Goal: Information Seeking & Learning: Learn about a topic

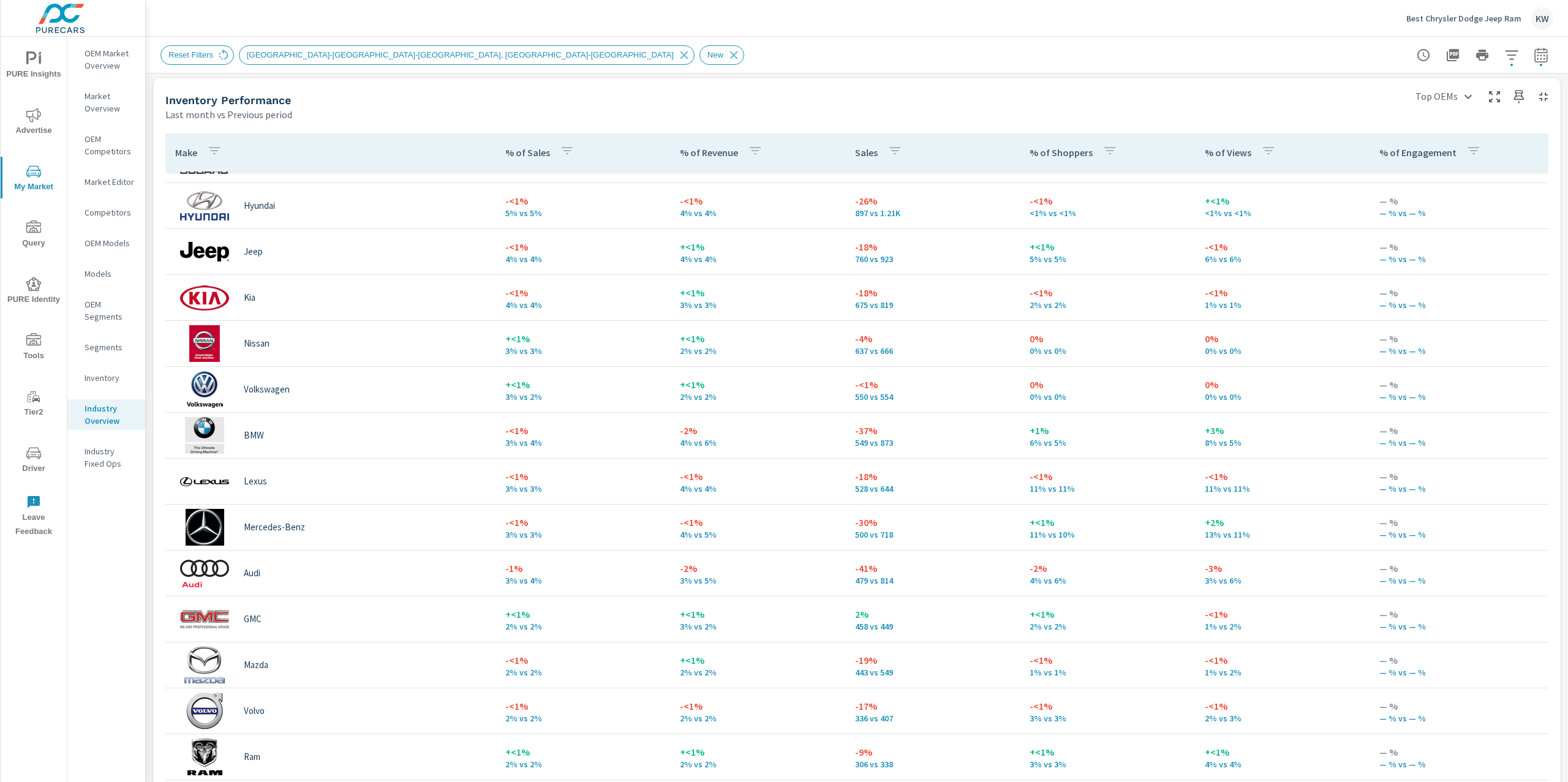
scroll to position [217, 0]
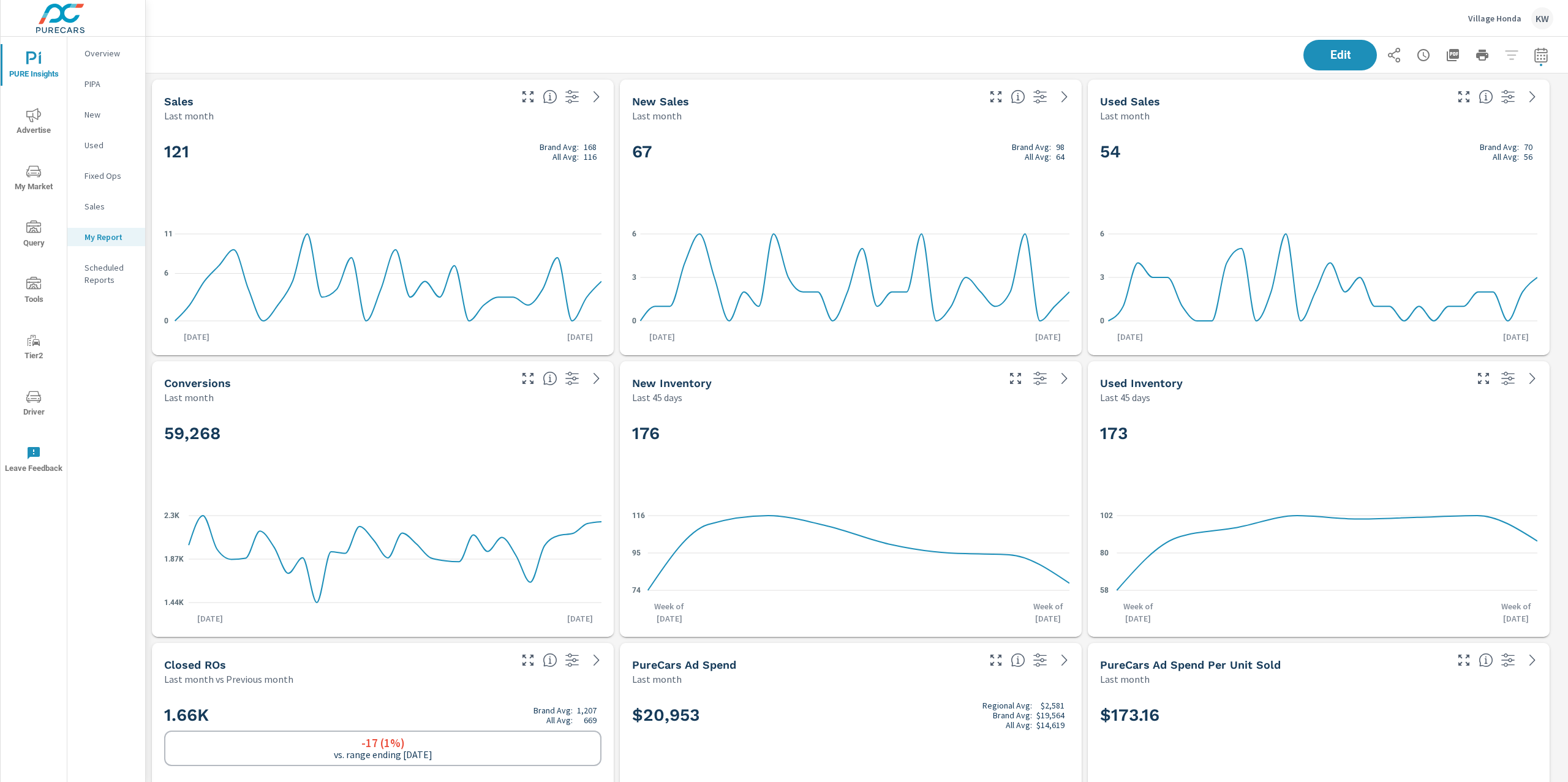
scroll to position [6228, 1435]
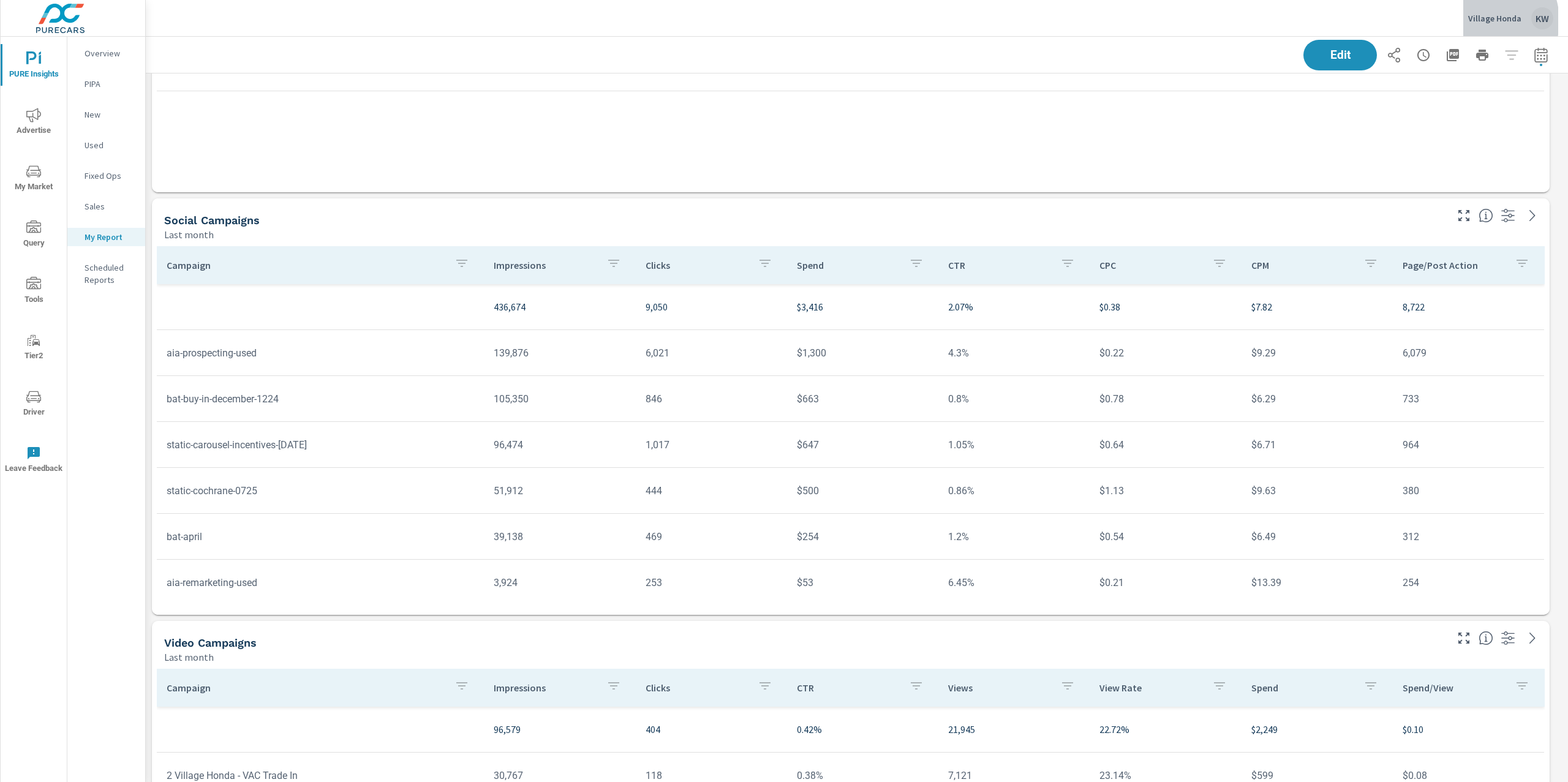
click at [1485, 21] on p "Village Honda" at bounding box center [1495, 18] width 53 height 11
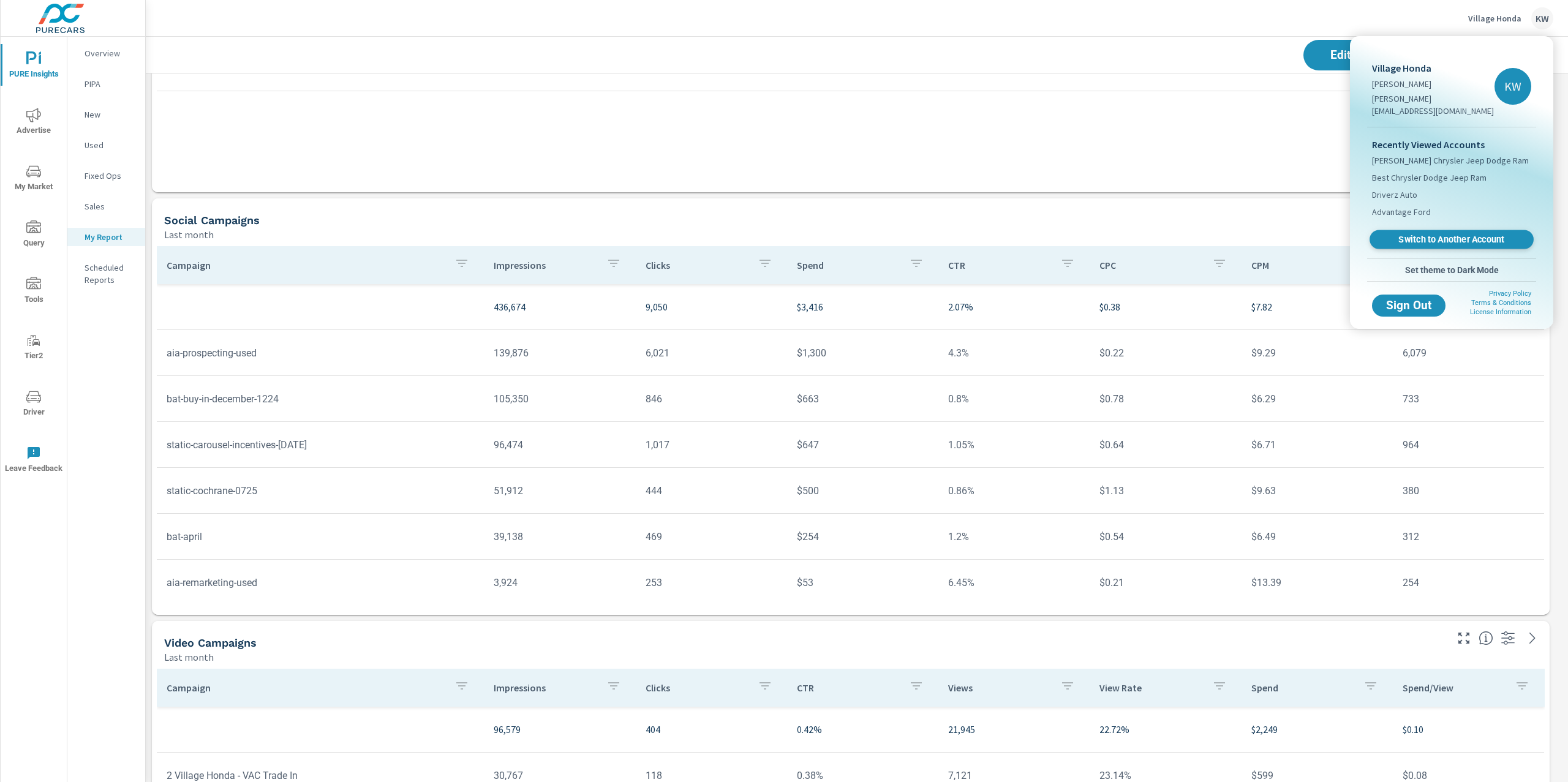
click at [1444, 234] on span "Switch to Another Account" at bounding box center [1451, 240] width 150 height 12
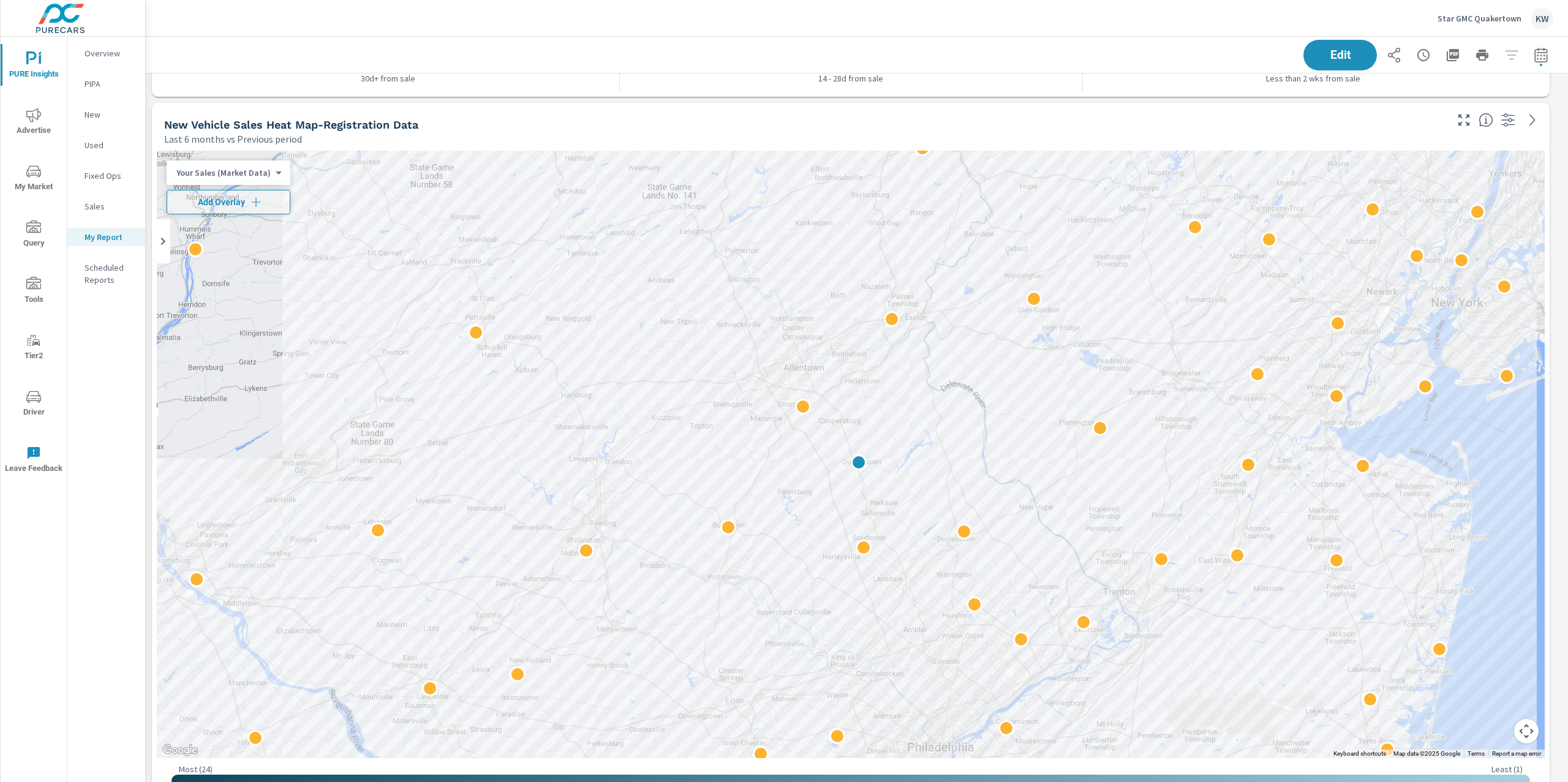
scroll to position [2796, 0]
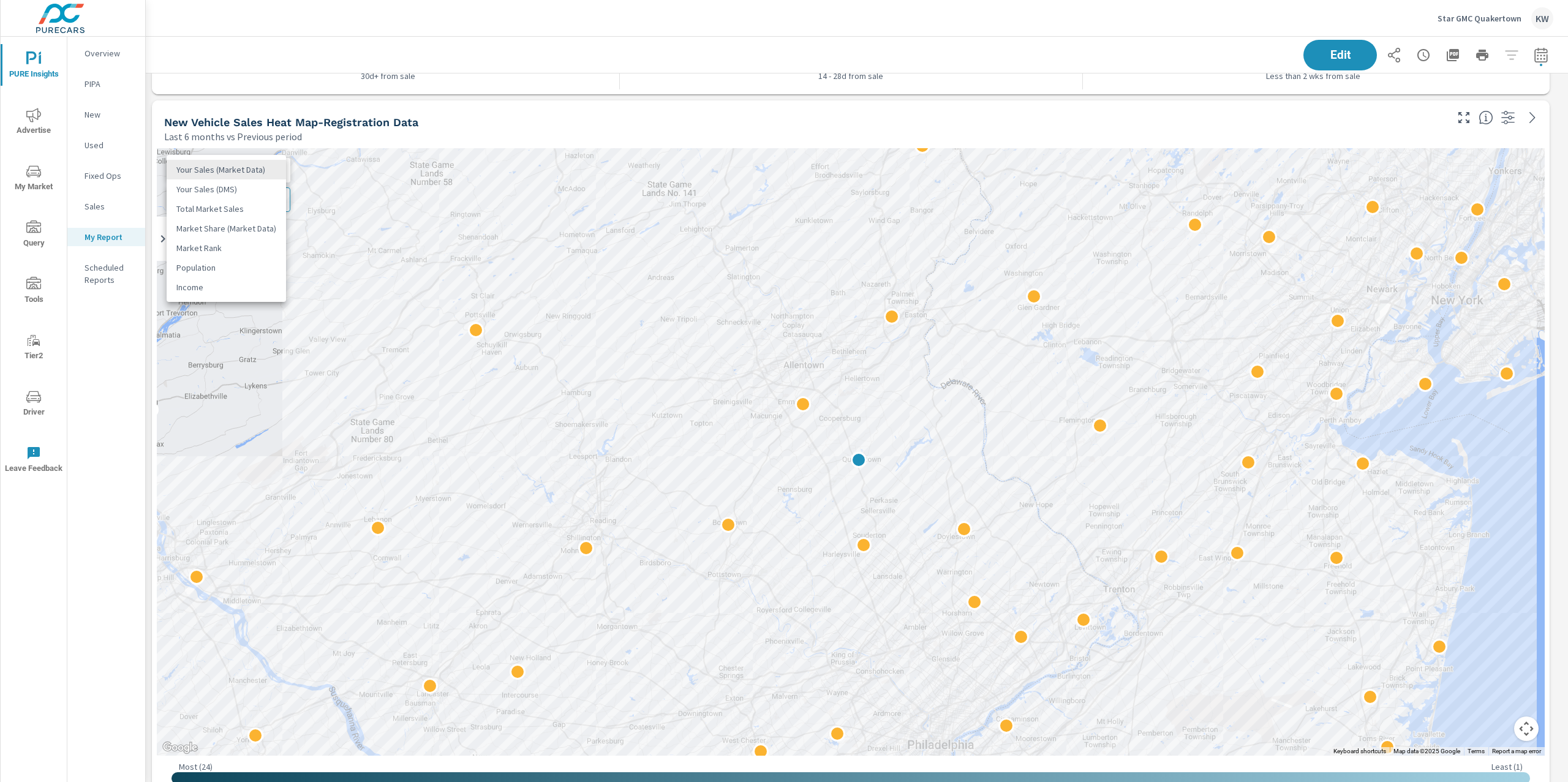
click at [255, 172] on body "PURE Insights Advertise My Market Query Tools Tier2 Driver Leave Feedback Overv…" at bounding box center [784, 391] width 1568 height 782
click at [240, 191] on li "Your Sales (DMS)" at bounding box center [226, 189] width 119 height 19
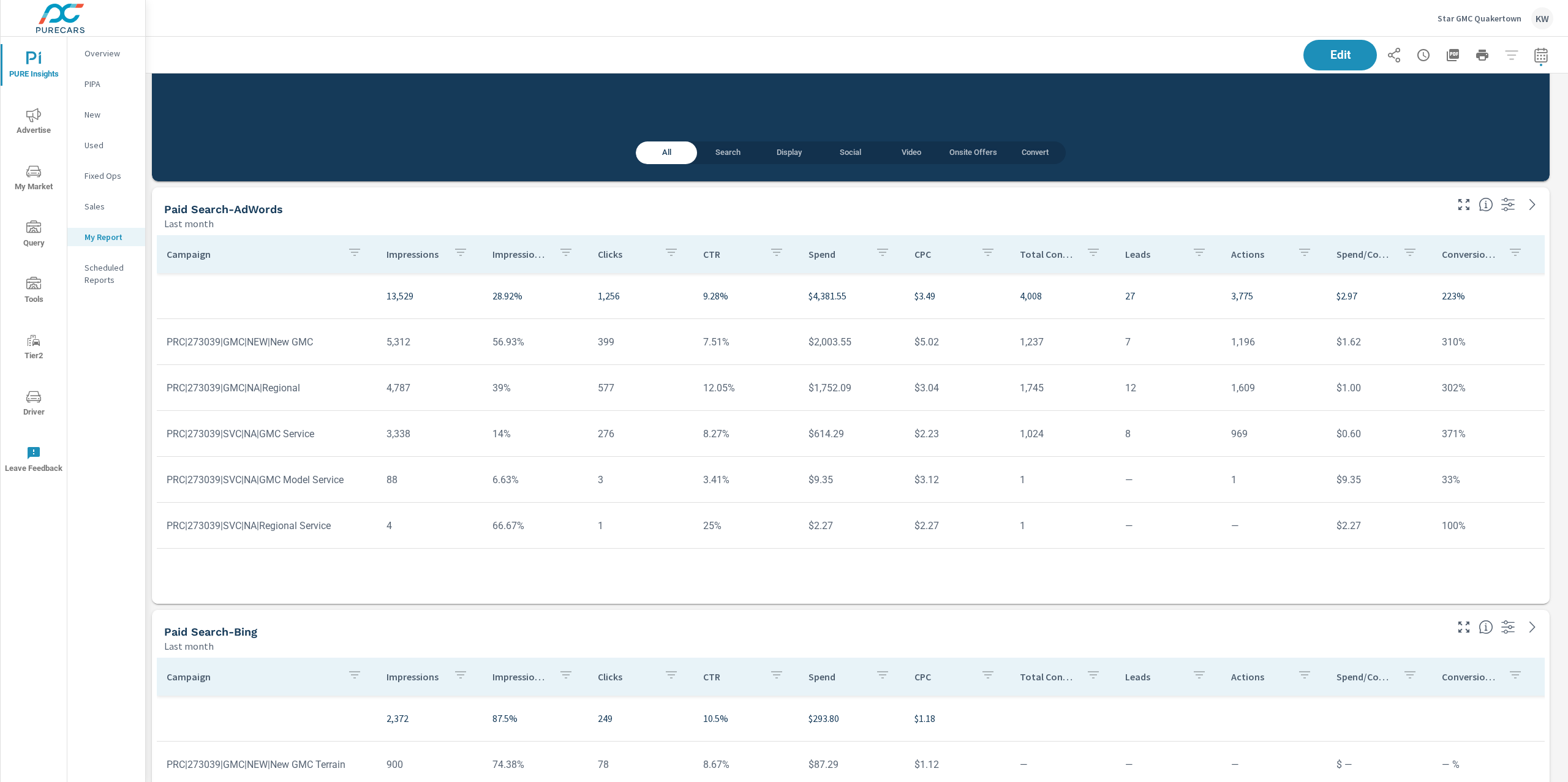
scroll to position [4686, 0]
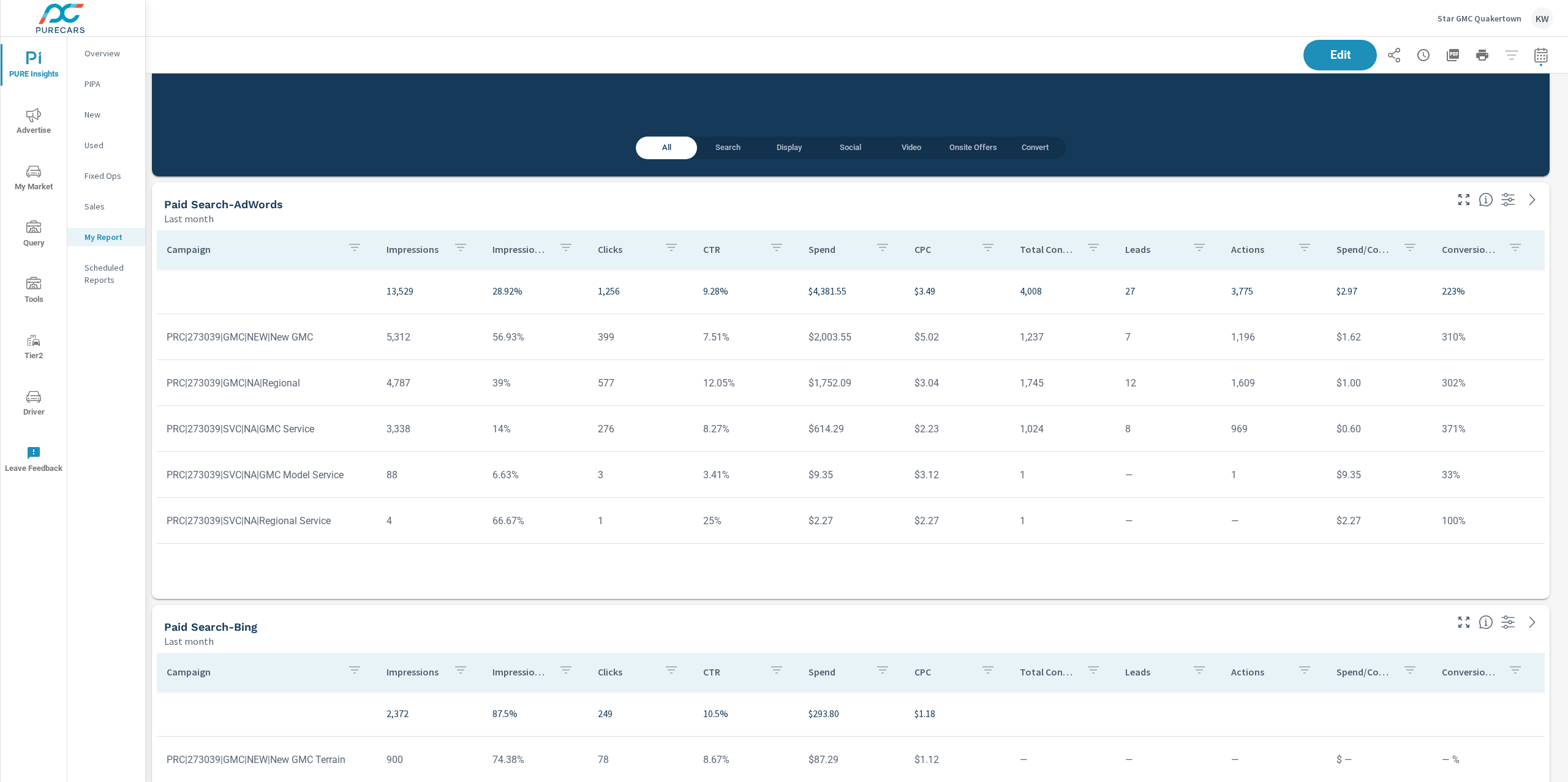
click at [519, 251] on p "Impression Share" at bounding box center [520, 249] width 56 height 12
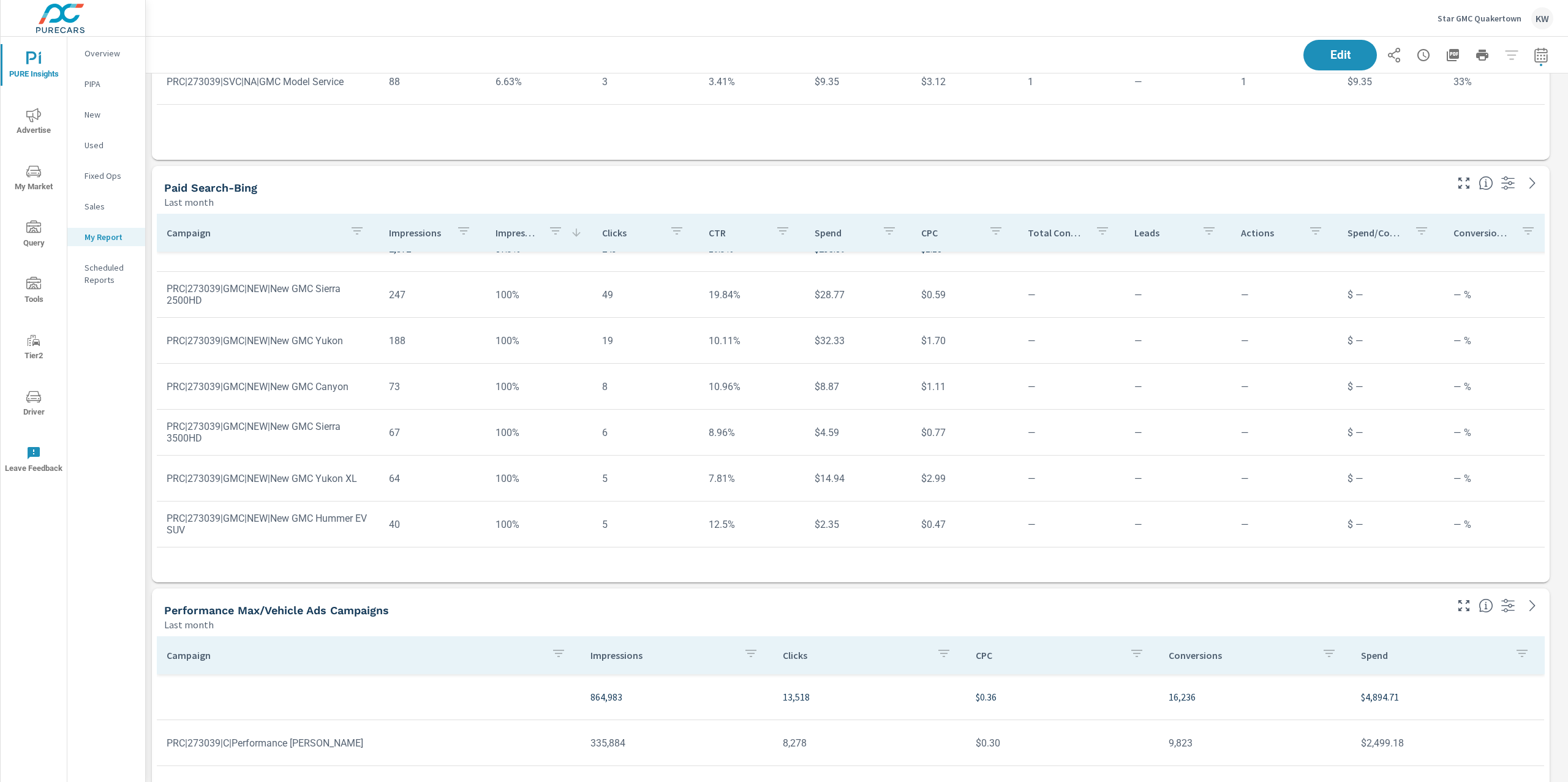
scroll to position [52, 0]
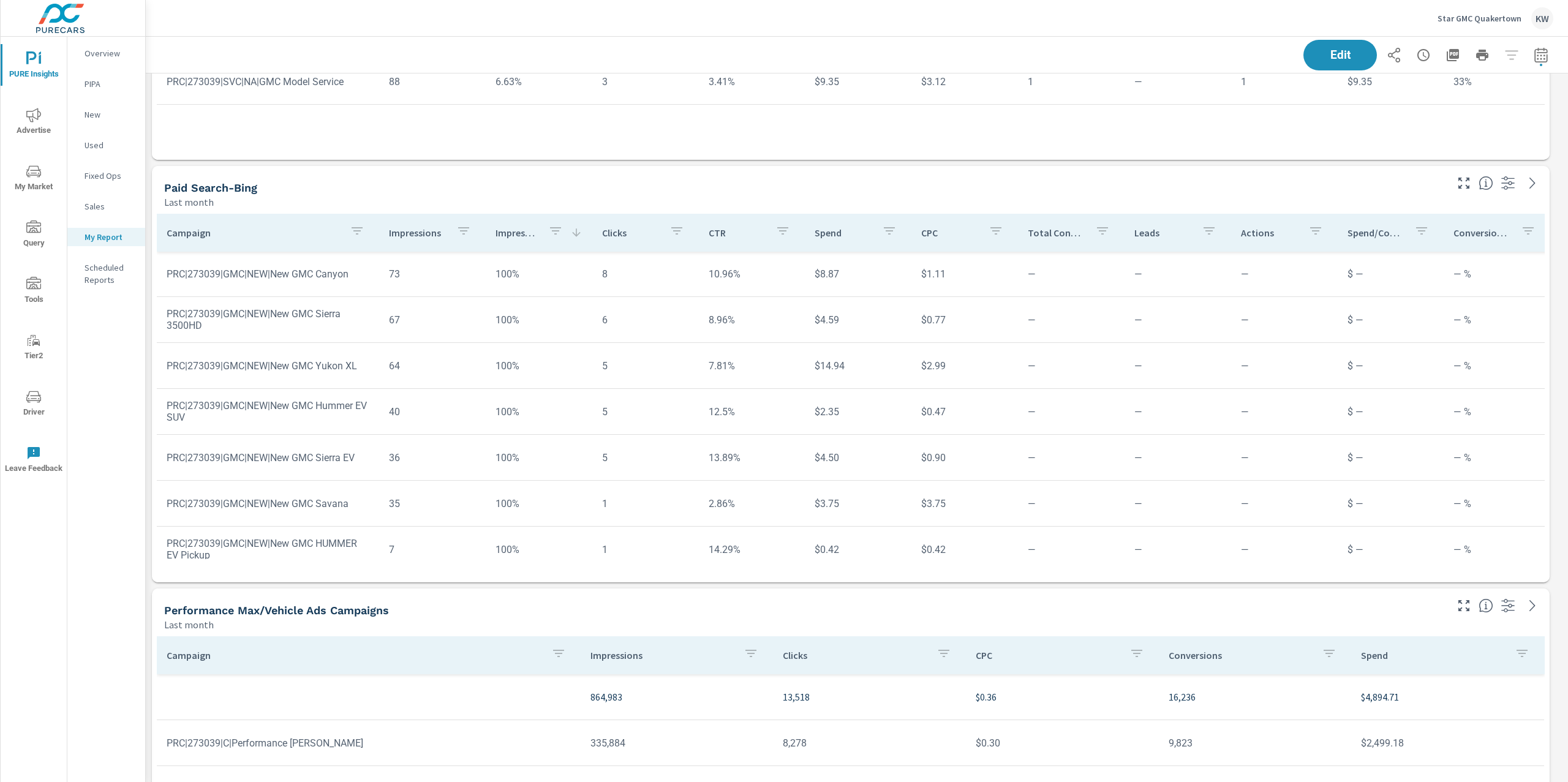
scroll to position [30, 0]
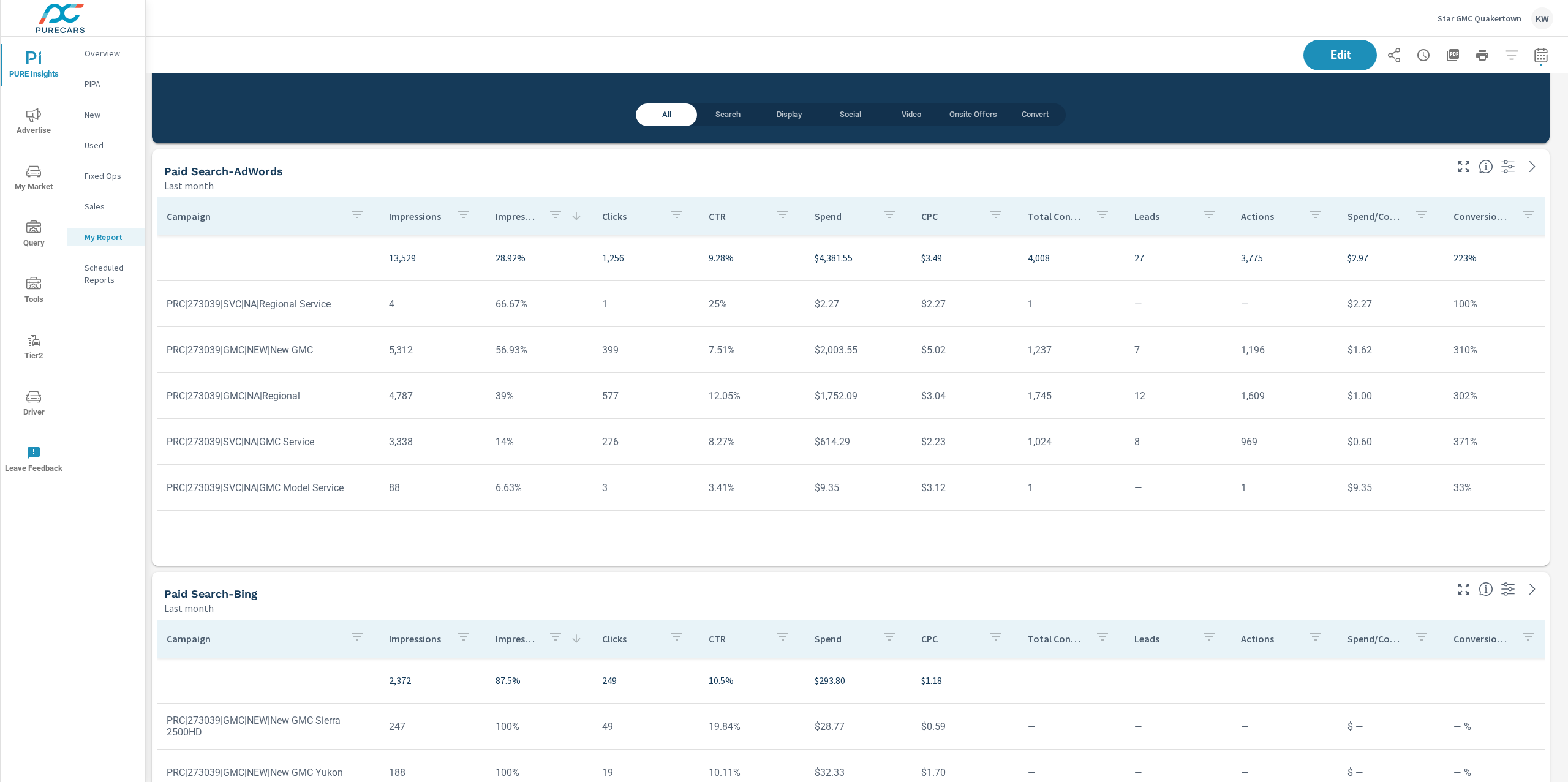
scroll to position [4720, 0]
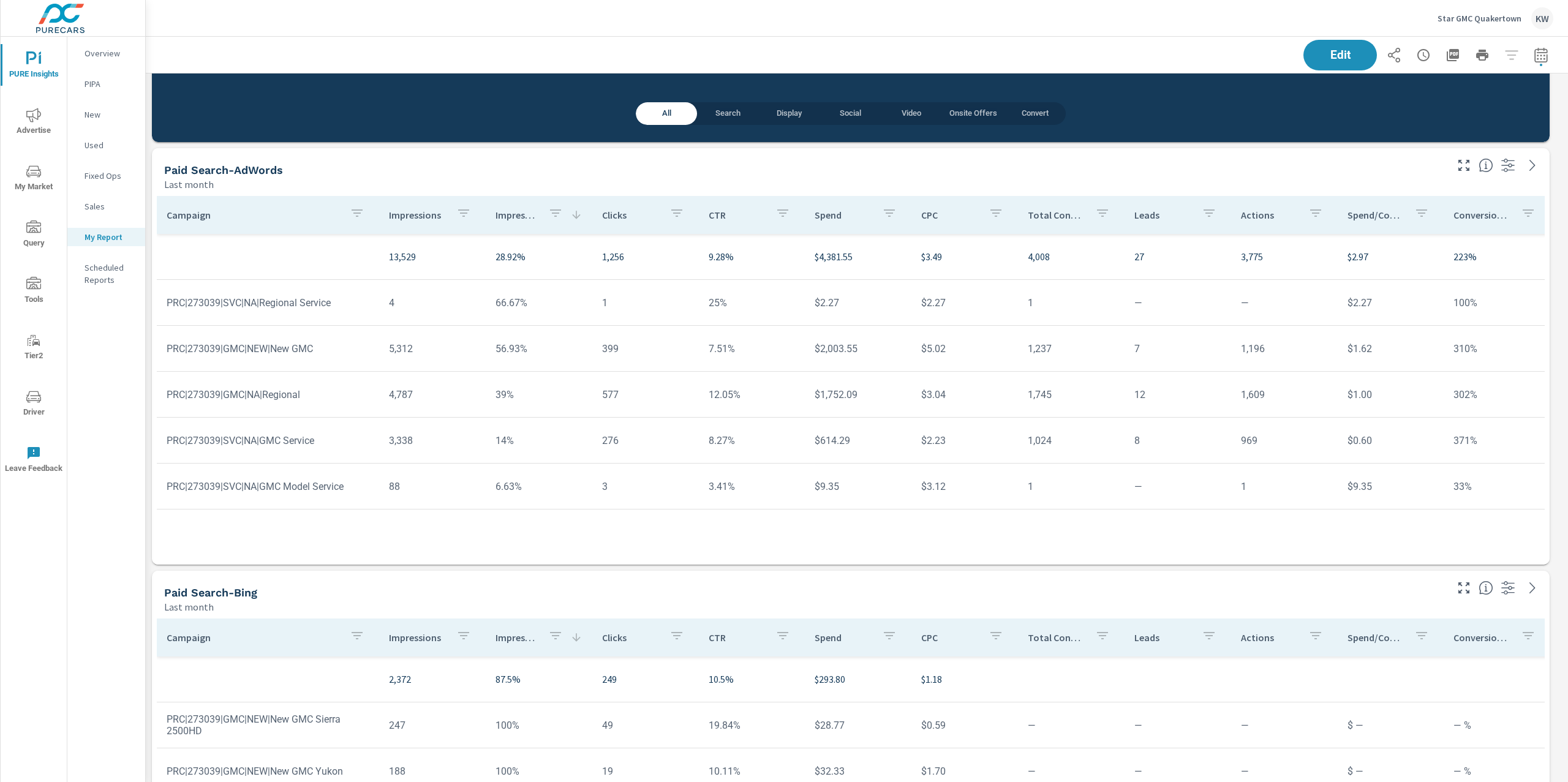
click at [1319, 51] on span "Edit" at bounding box center [1339, 55] width 49 height 11
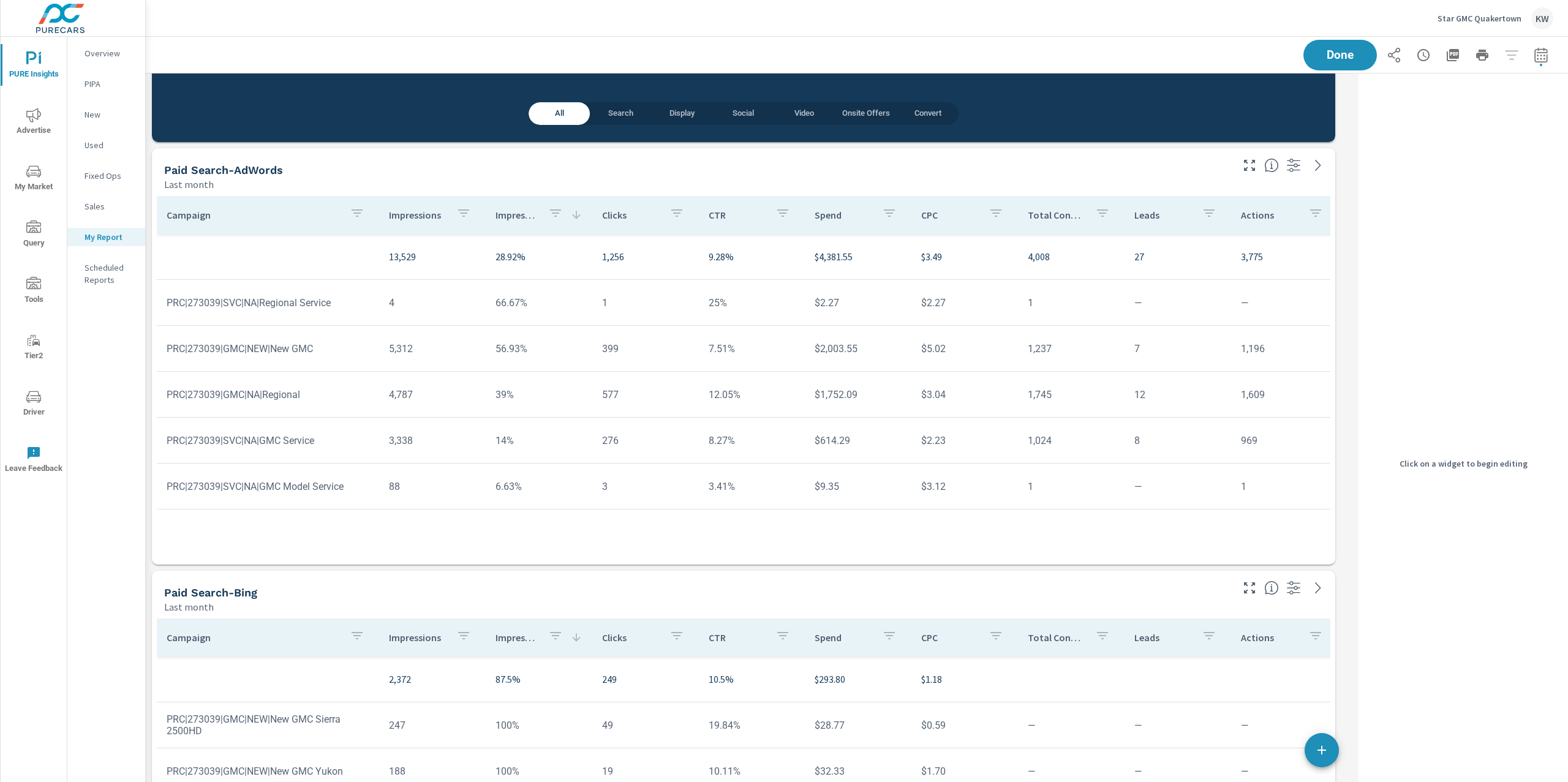
scroll to position [6, 6]
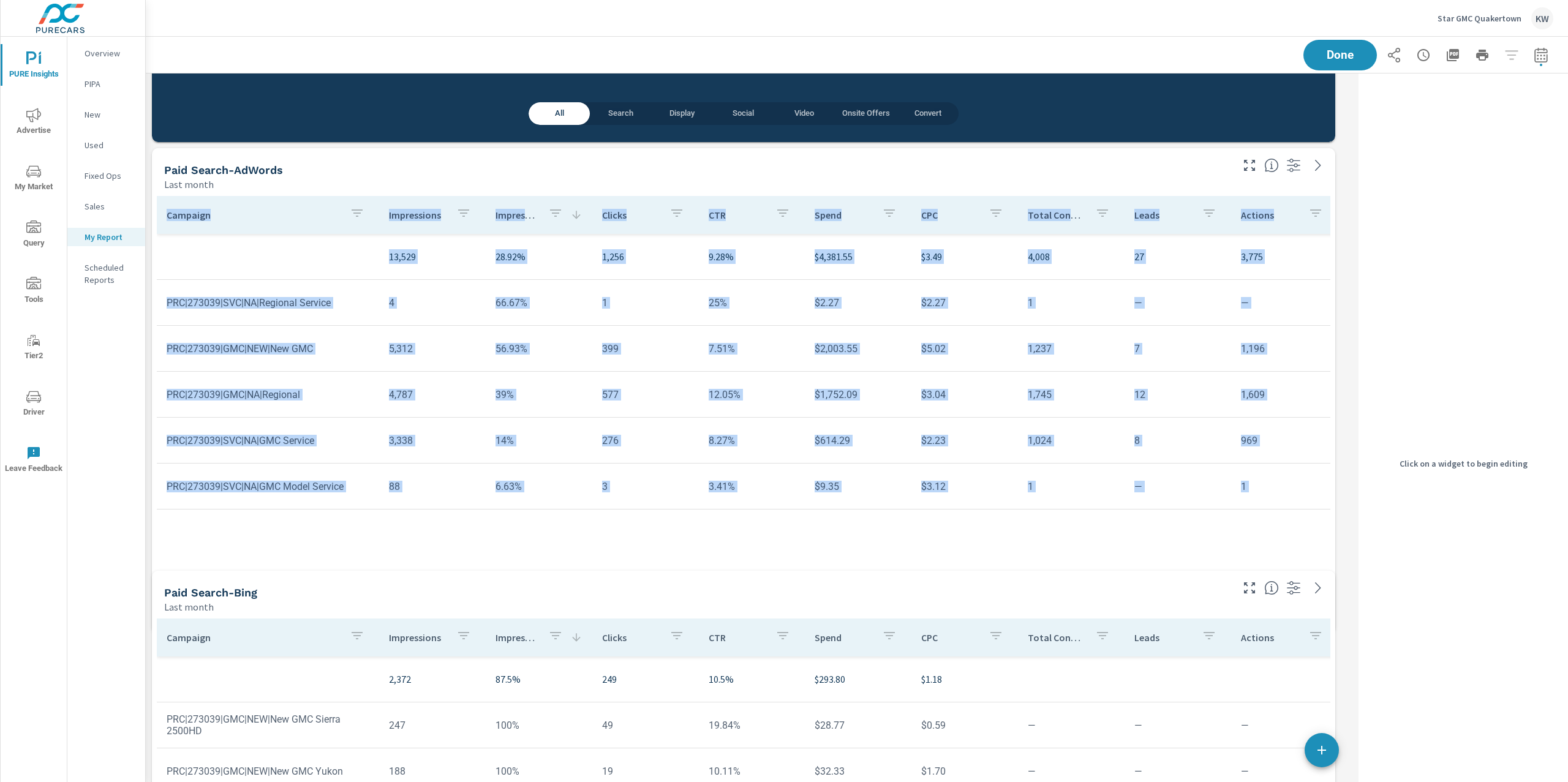
scroll to position [6, 6]
drag, startPoint x: 1330, startPoint y: 563, endPoint x: 1343, endPoint y: 575, distance: 17.7
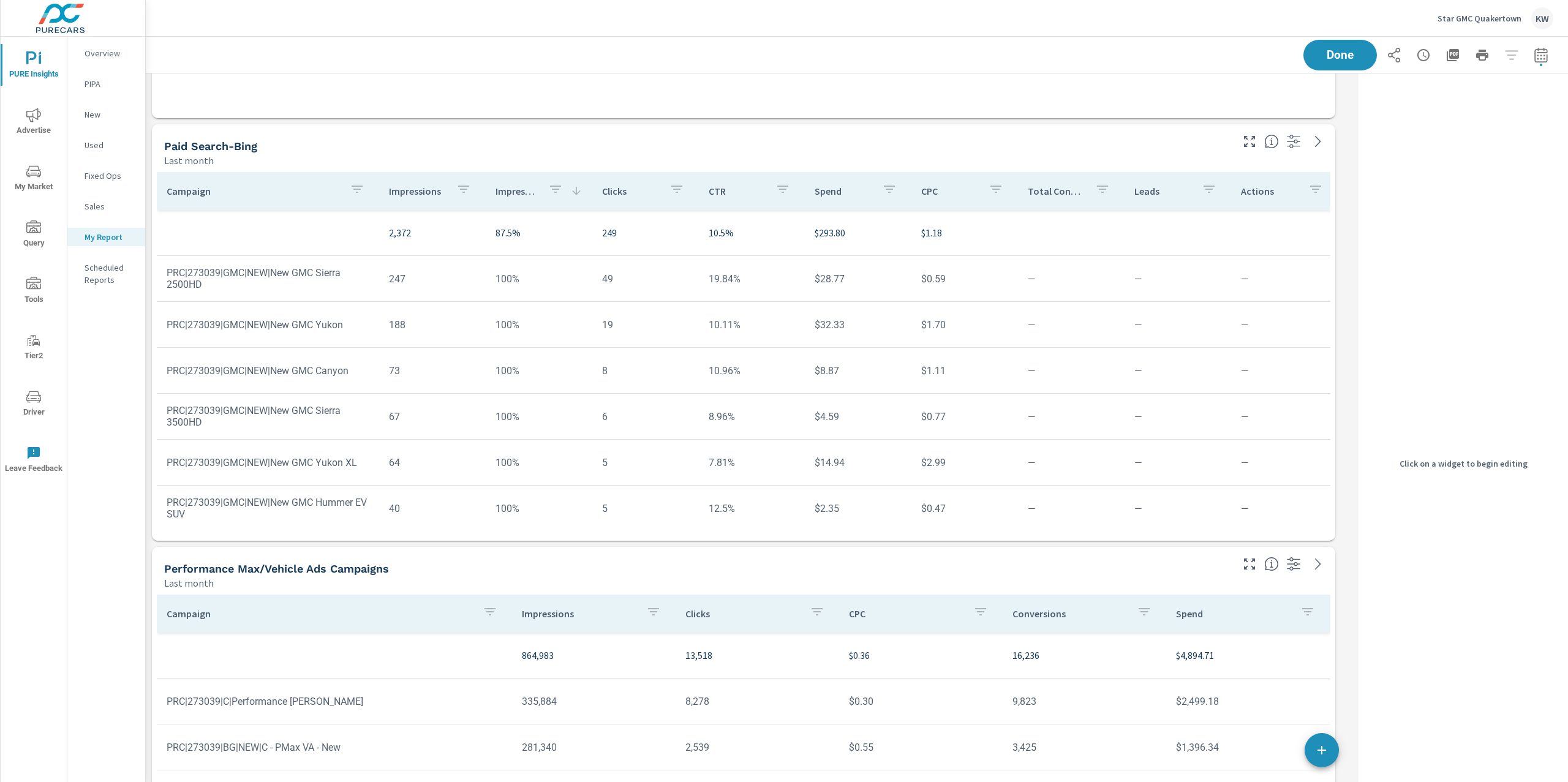
scroll to position [5192, 0]
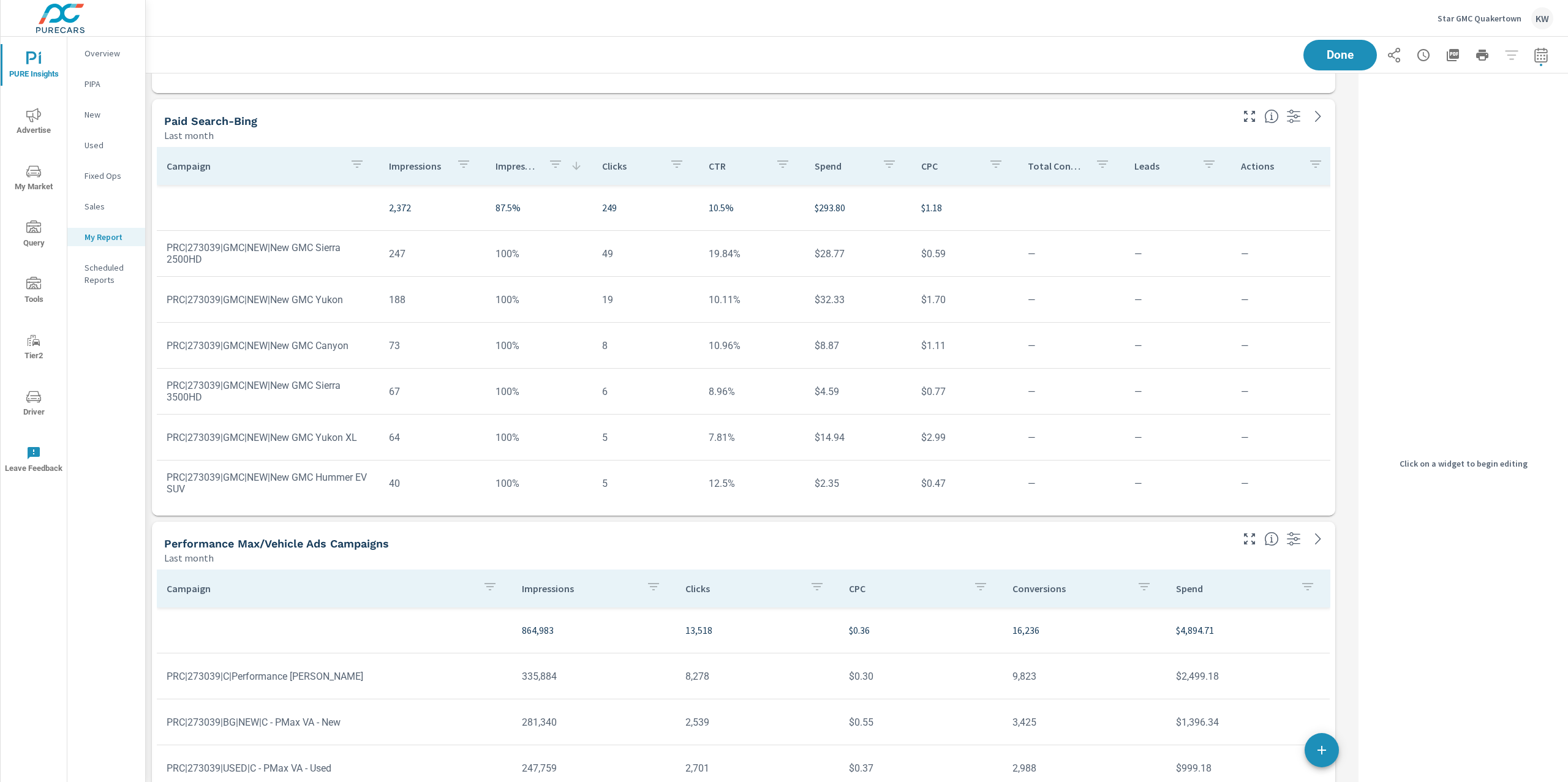
click at [1227, 136] on div "Last month" at bounding box center [696, 136] width 1065 height 15
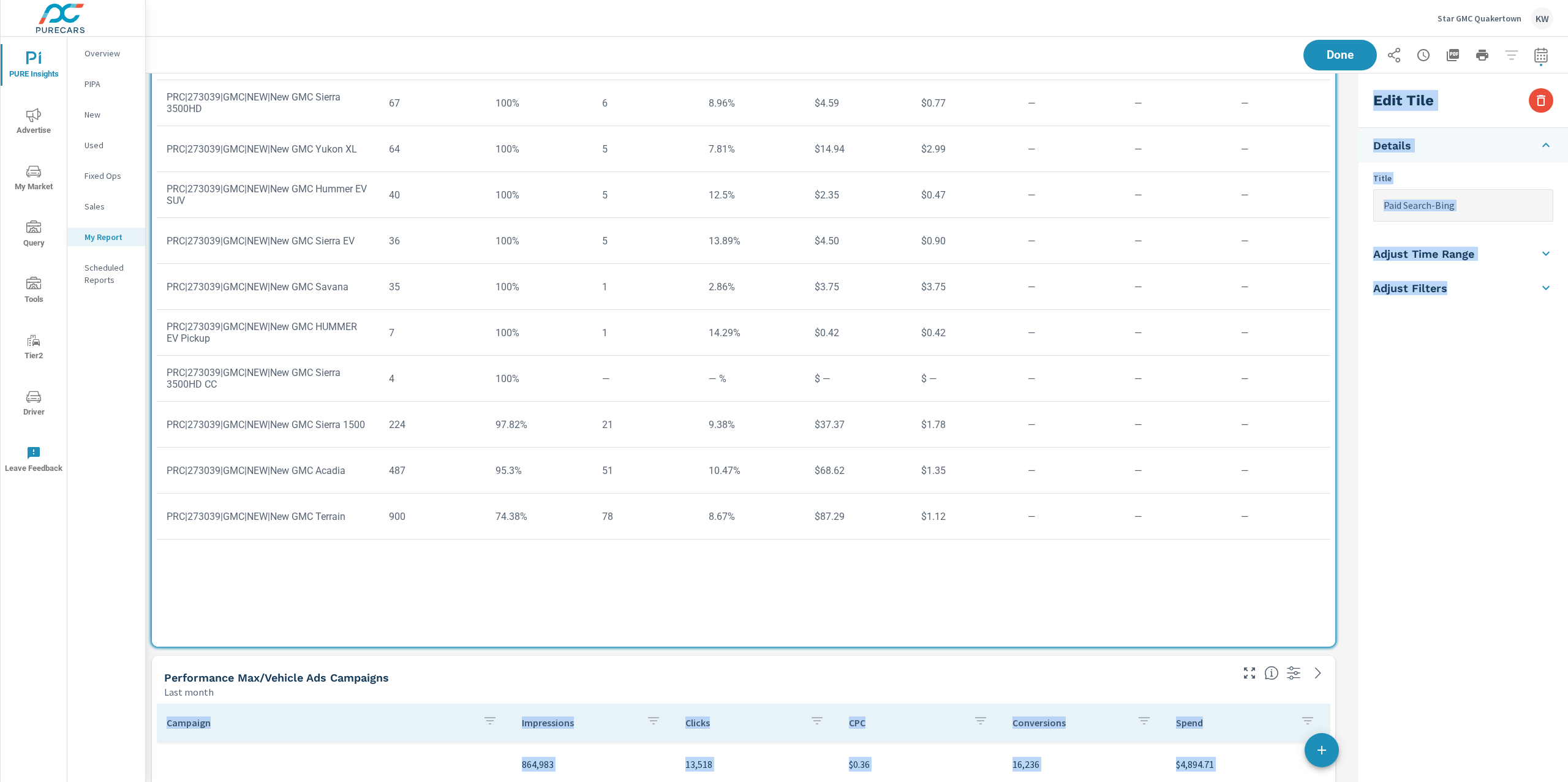
scroll to position [0, 0]
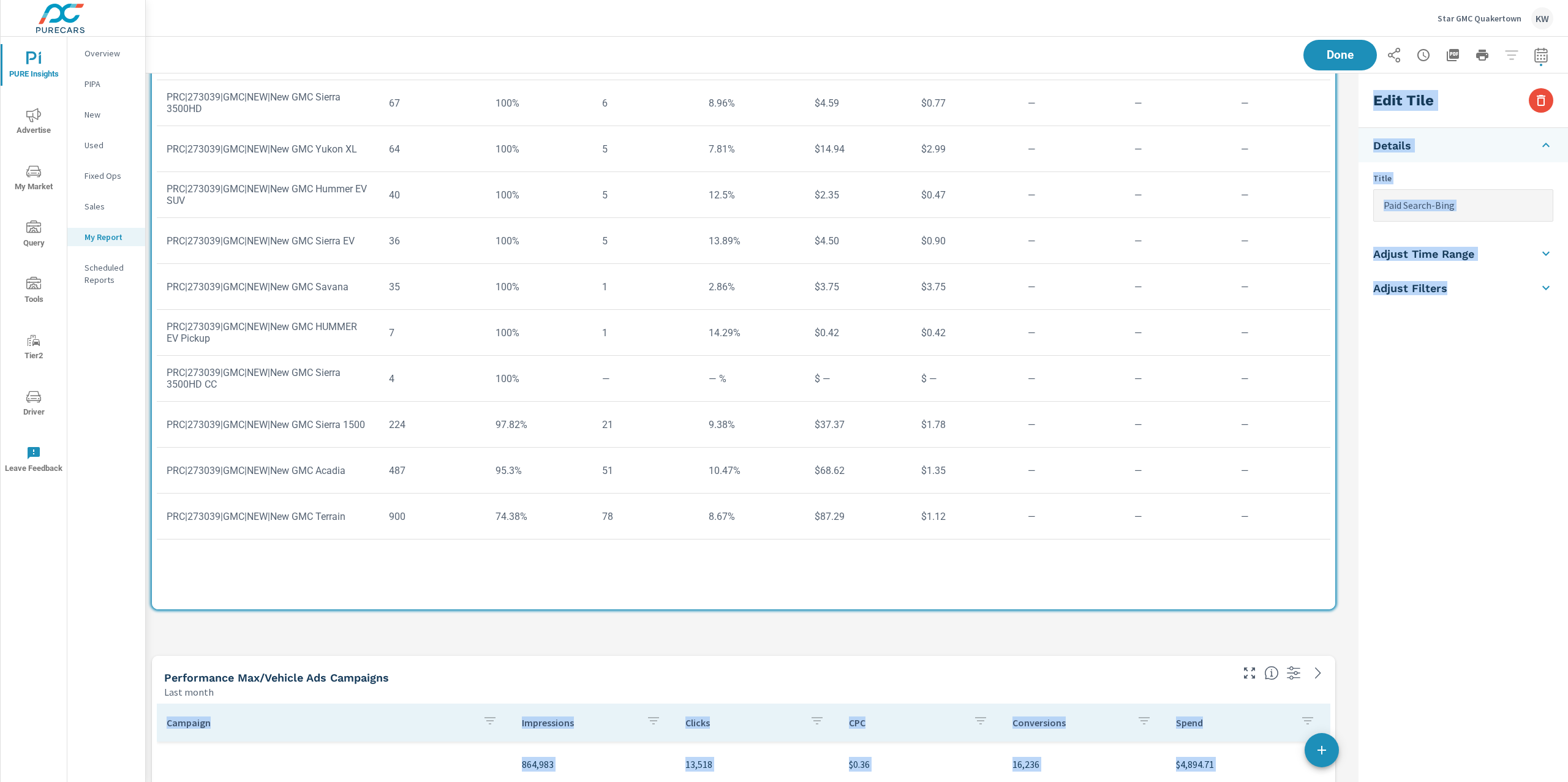
drag, startPoint x: 1336, startPoint y: 511, endPoint x: 1360, endPoint y: 615, distance: 106.7
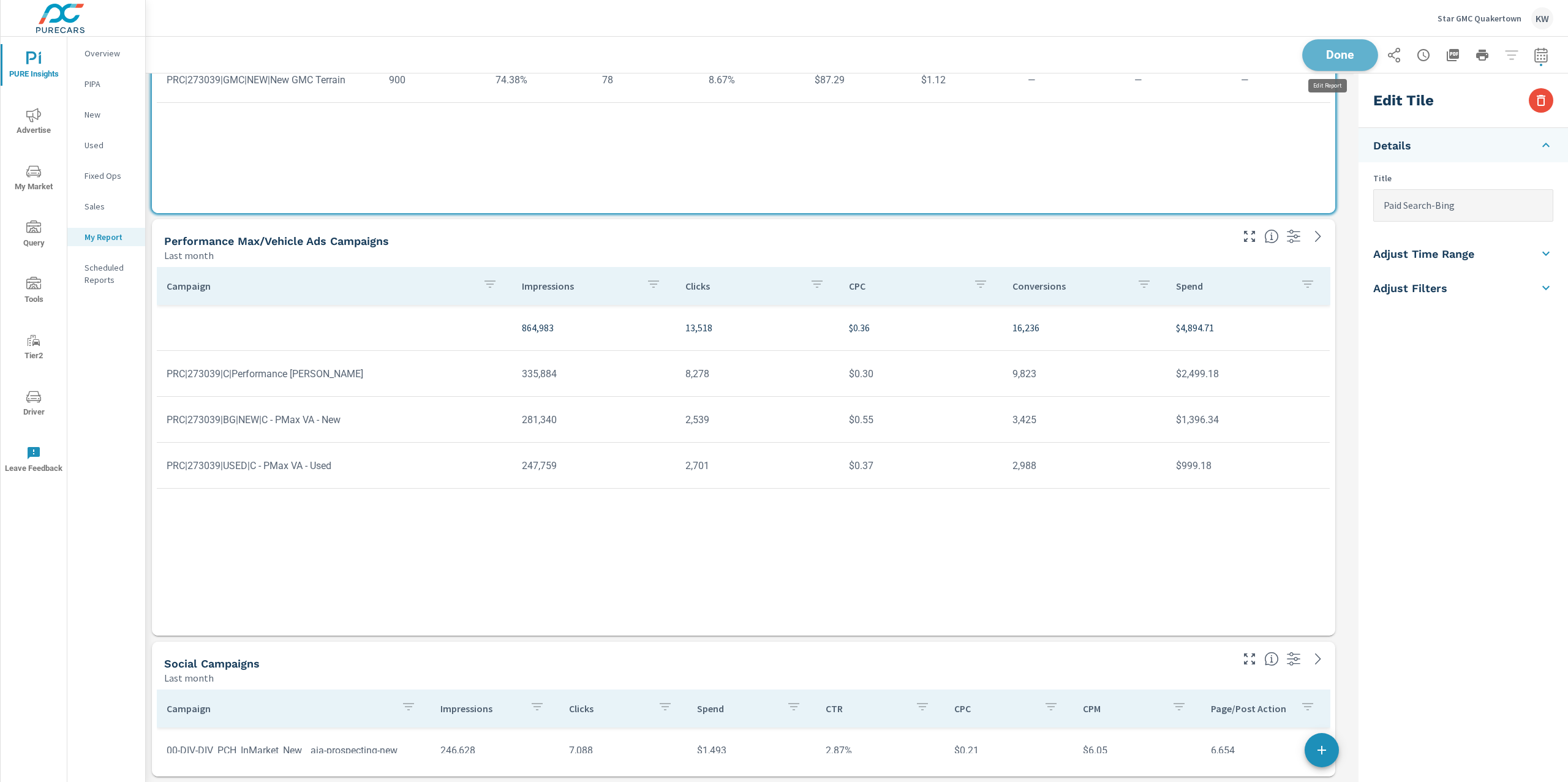
scroll to position [6651, 1220]
click at [1336, 60] on span "Done" at bounding box center [1340, 54] width 50 height 12
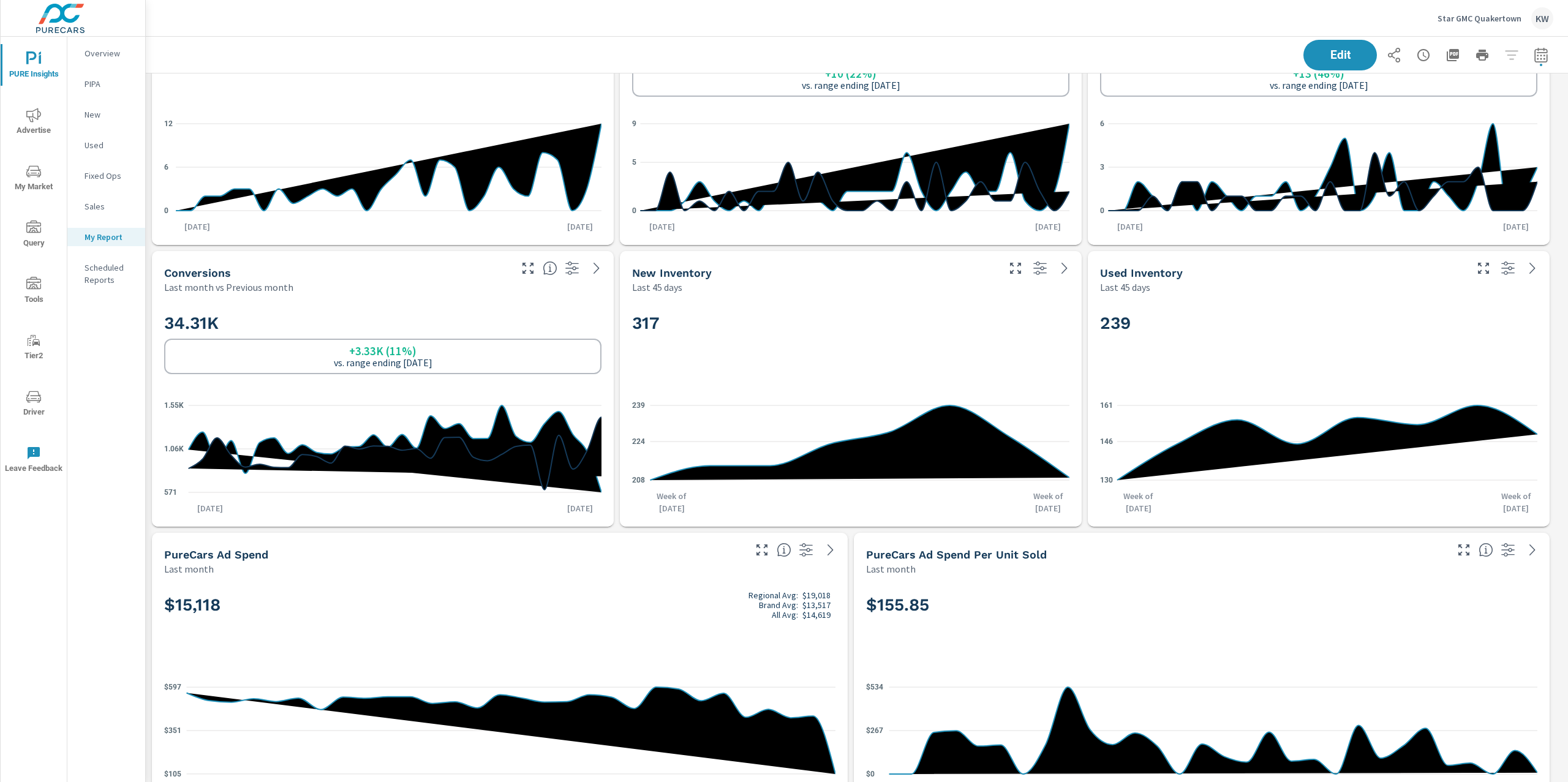
scroll to position [0, 0]
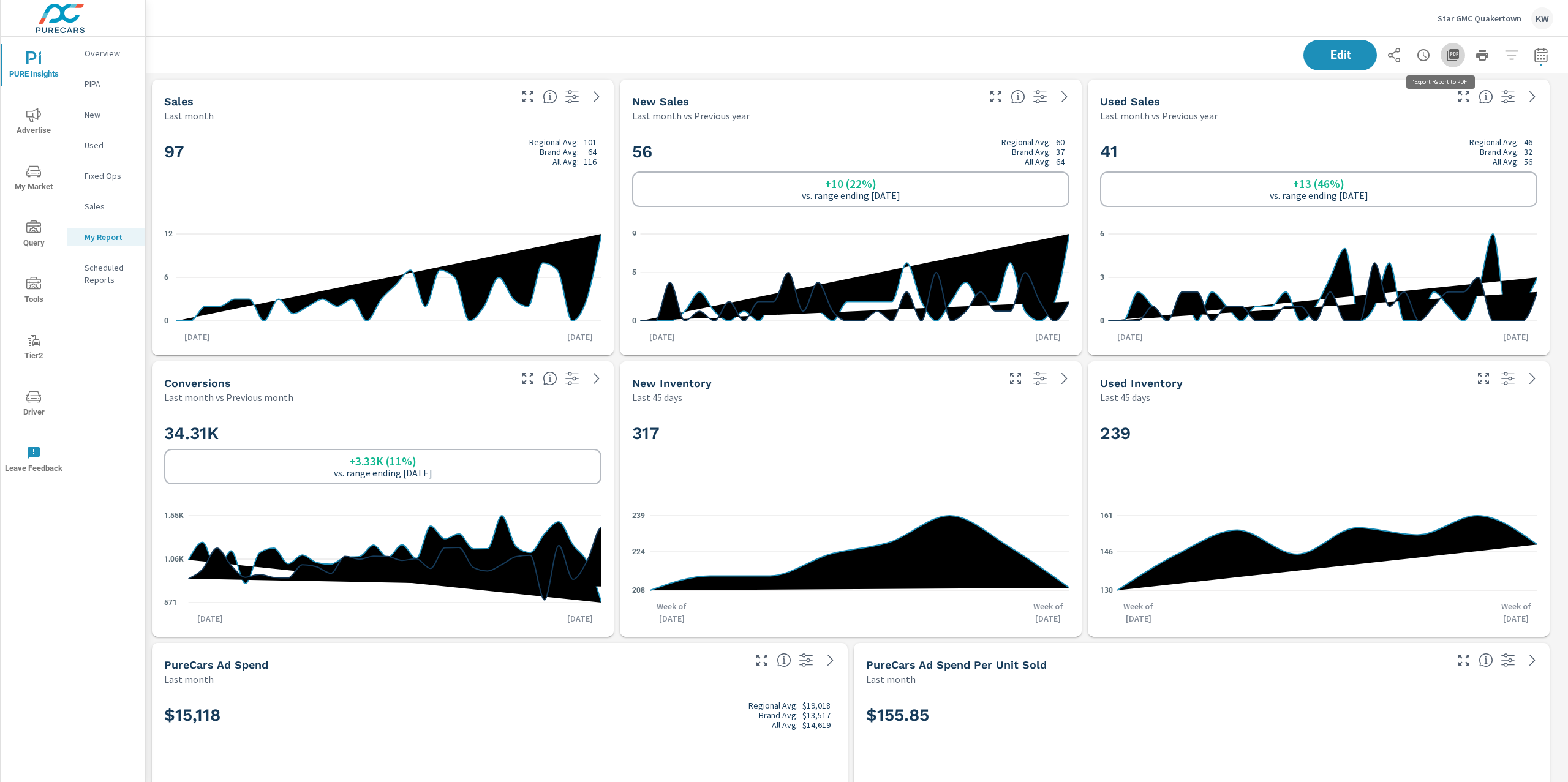
click at [1446, 57] on icon "button" at bounding box center [1452, 54] width 12 height 12
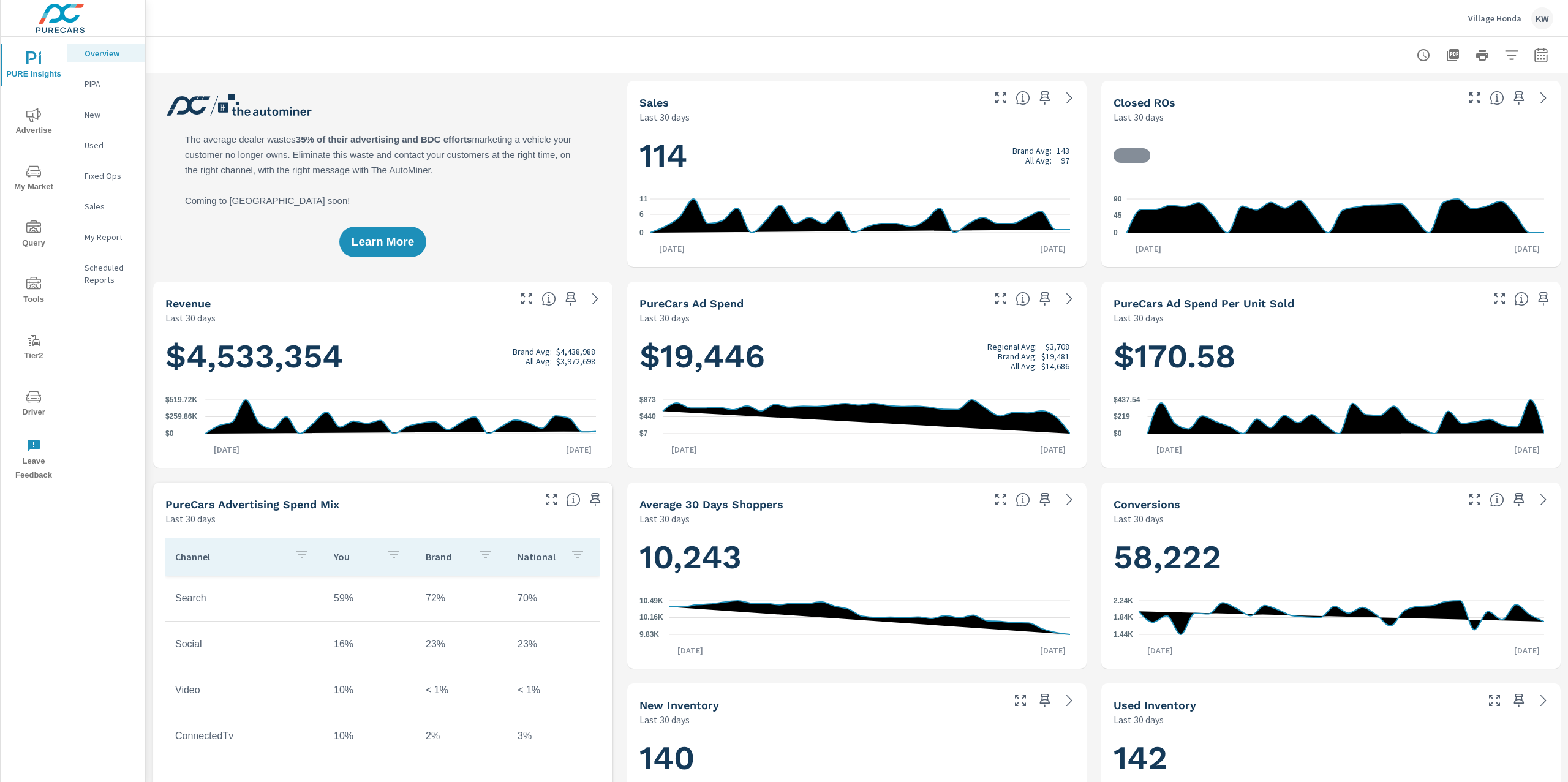
click at [23, 185] on span "My Market" at bounding box center [34, 179] width 59 height 30
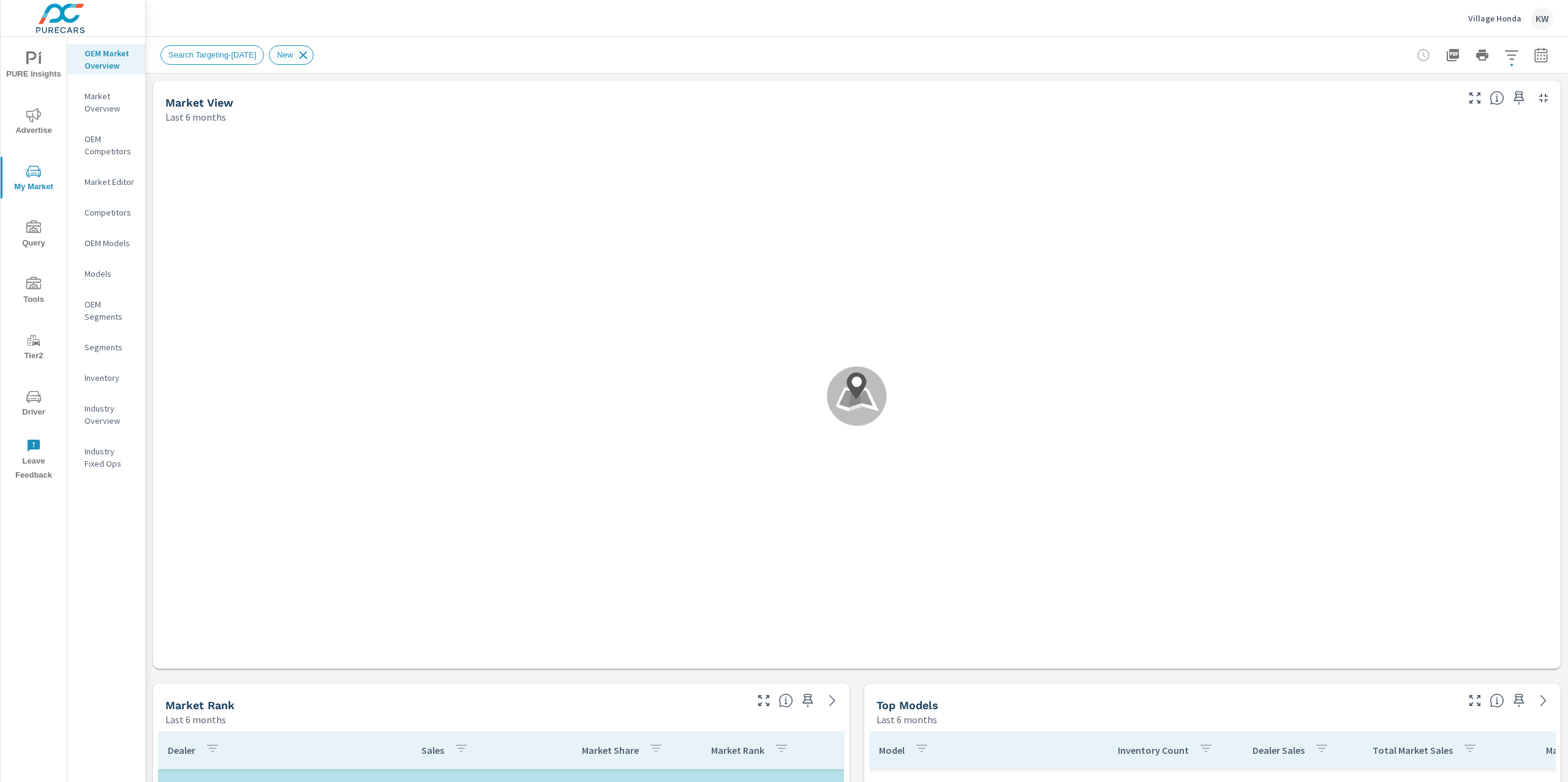
click at [310, 54] on icon at bounding box center [303, 54] width 14 height 14
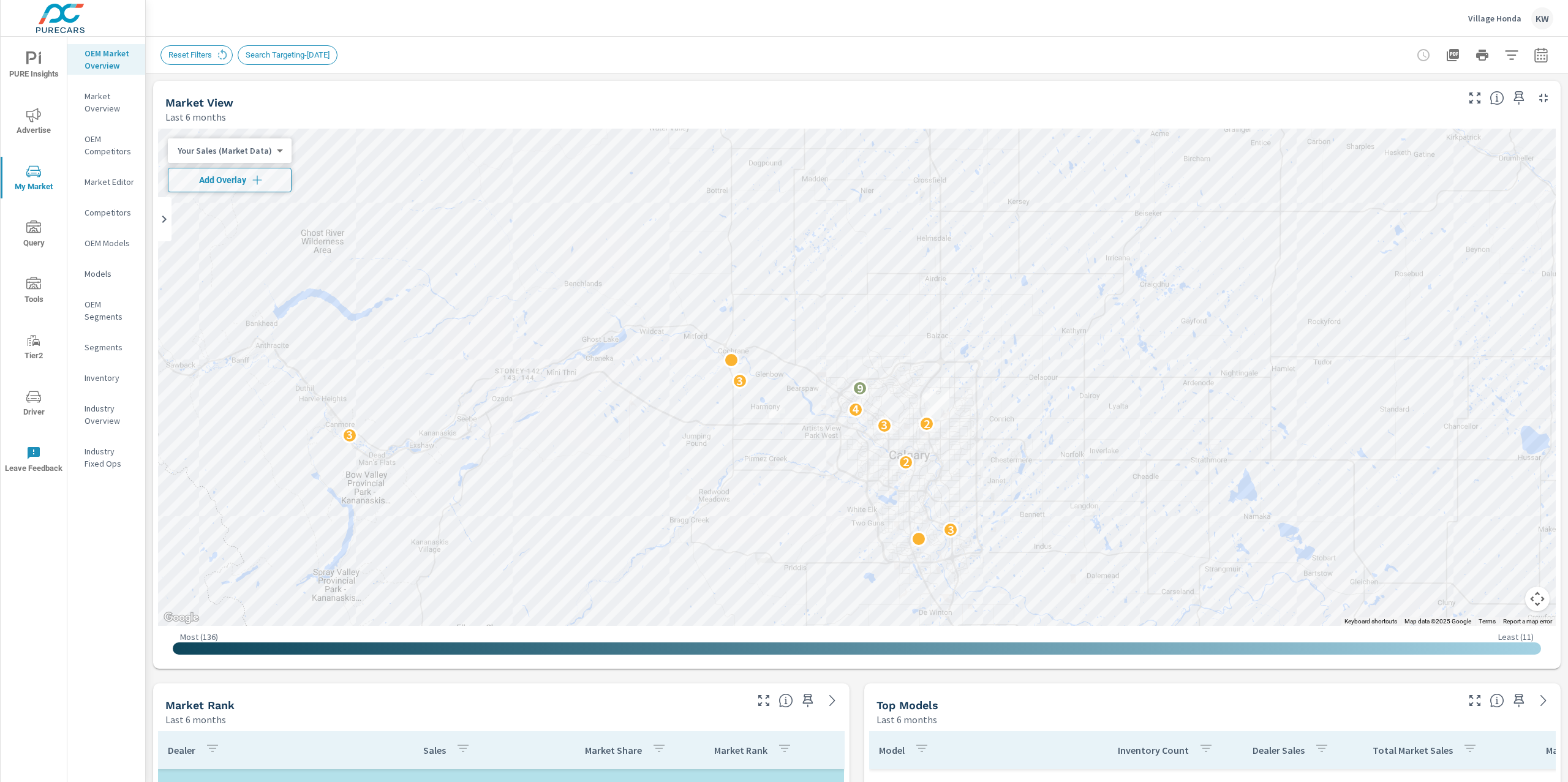
click at [97, 415] on p "Industry Overview" at bounding box center [110, 414] width 51 height 25
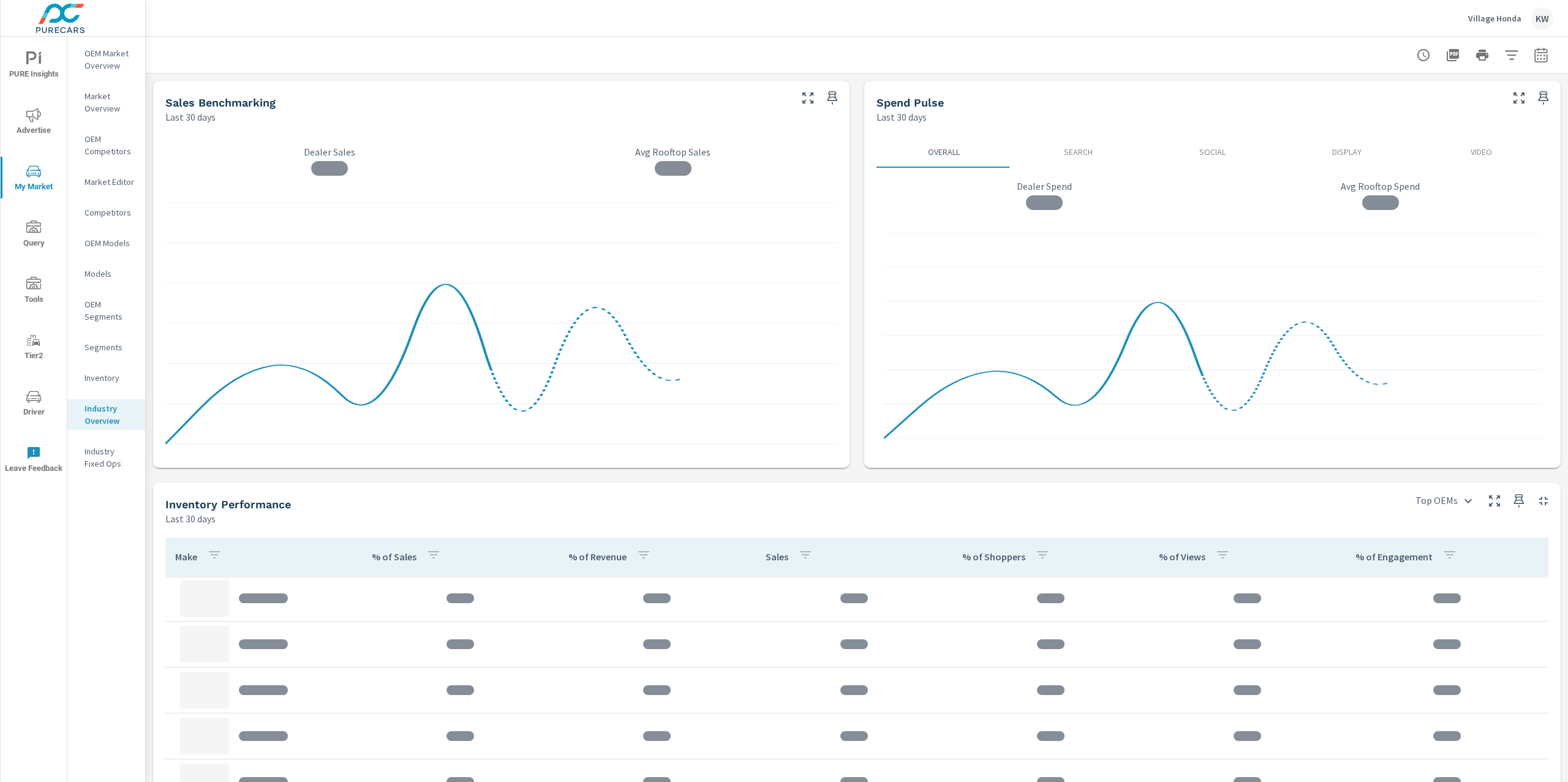
click at [1491, 21] on p "Village Honda" at bounding box center [1495, 18] width 53 height 11
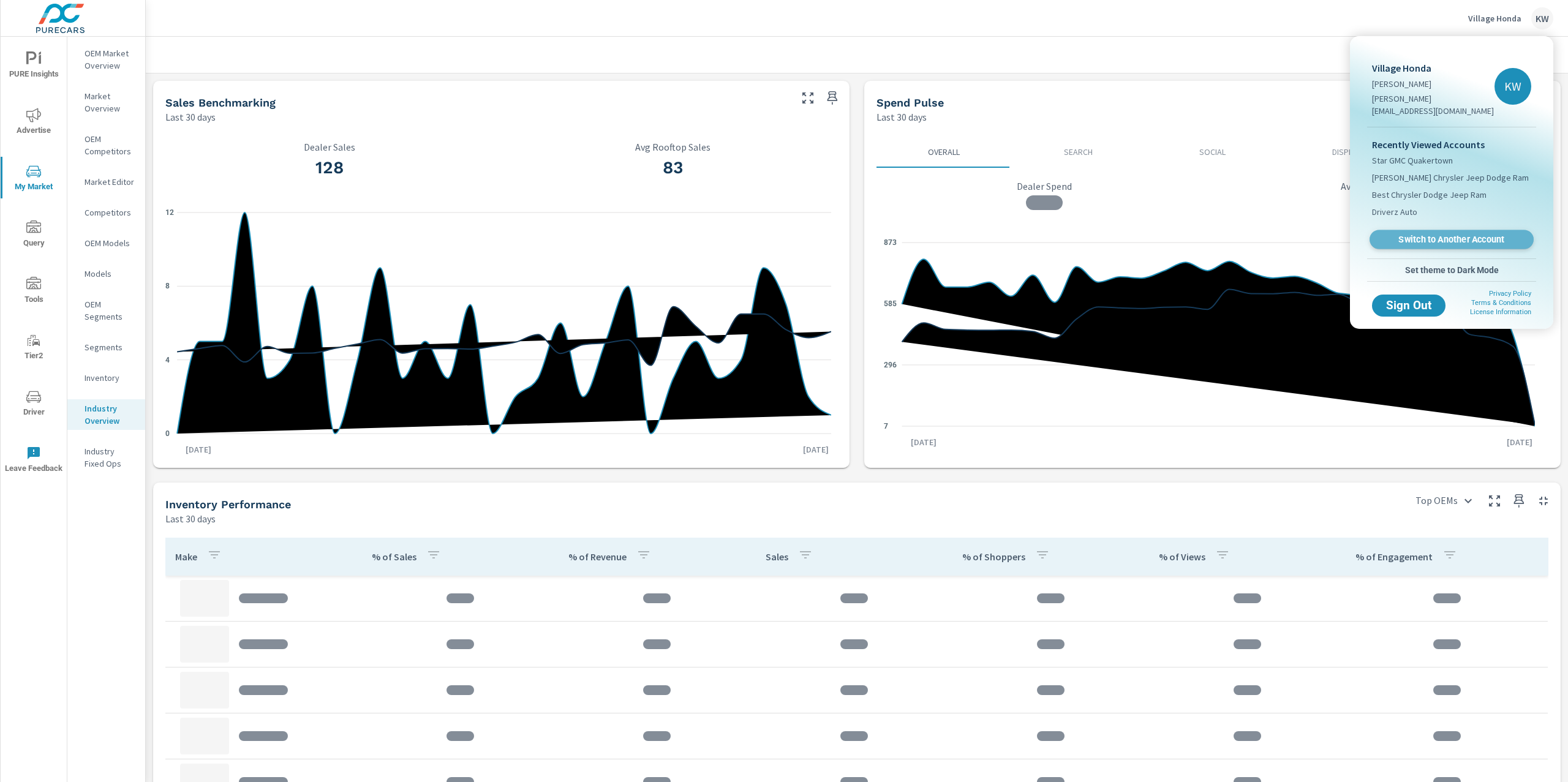
click at [1455, 234] on span "Switch to Another Account" at bounding box center [1451, 240] width 150 height 12
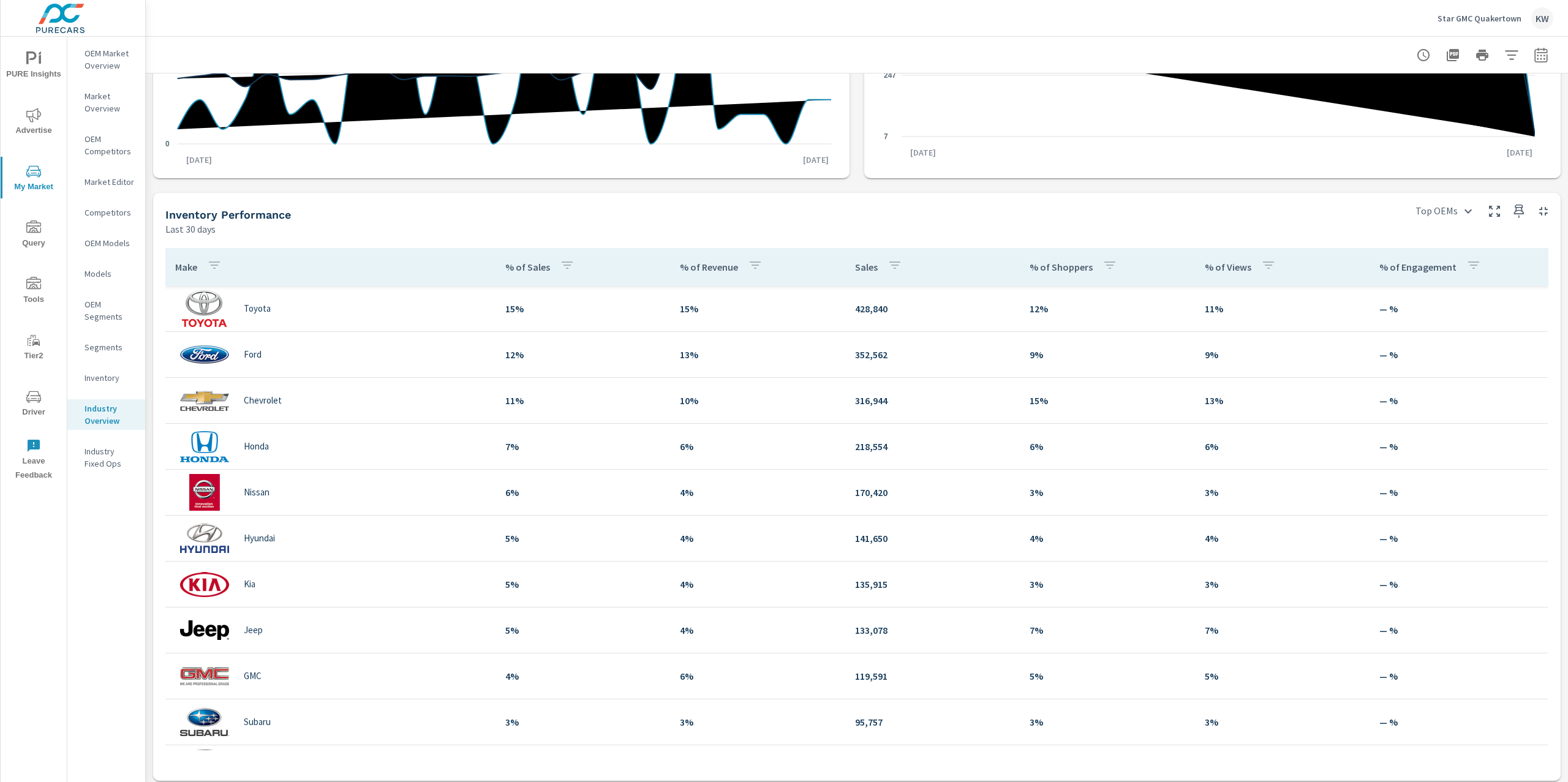
scroll to position [295, 0]
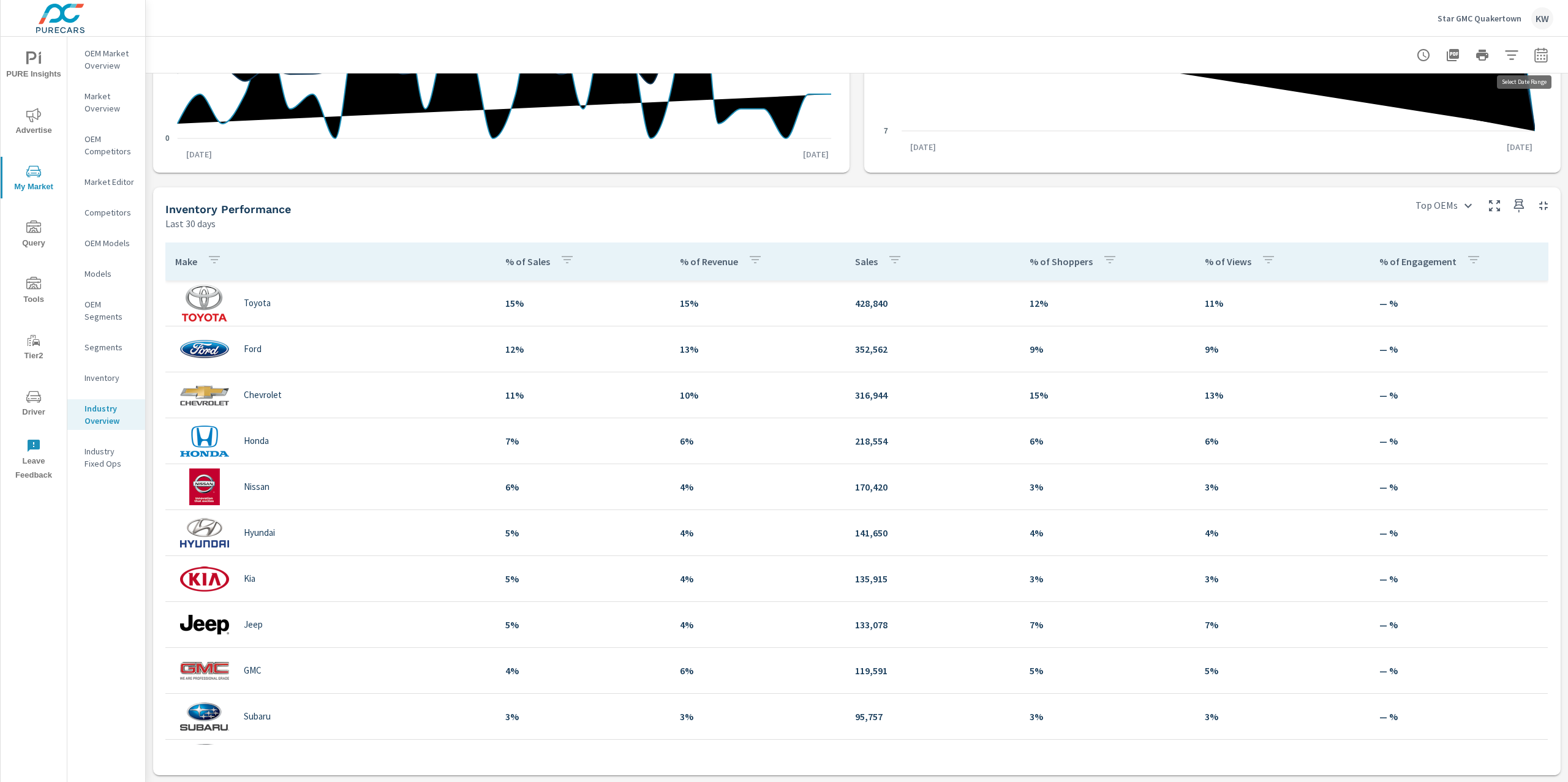
click at [1534, 61] on icon "button" at bounding box center [1540, 54] width 13 height 15
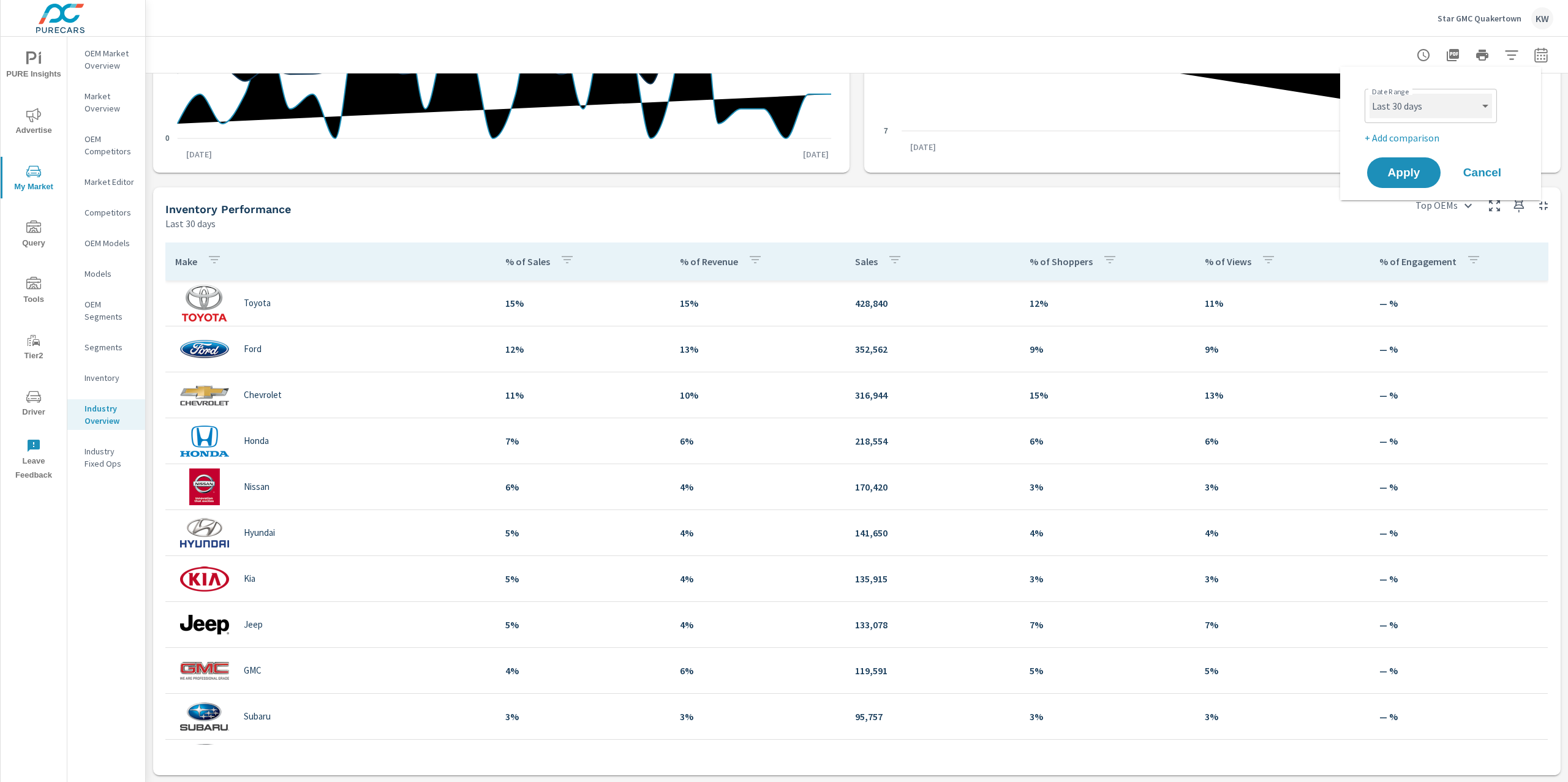
click at [1442, 113] on select "Custom Yesterday Last week Last 7 days Last 14 days Last 30 days Last 45 days L…" at bounding box center [1431, 106] width 123 height 25
click at [1370, 94] on select "Custom Yesterday Last week Last 7 days Last 14 days Last 30 days Last 45 days L…" at bounding box center [1431, 106] width 123 height 25
select select "Last month"
click at [1414, 170] on span "Apply" at bounding box center [1404, 172] width 50 height 12
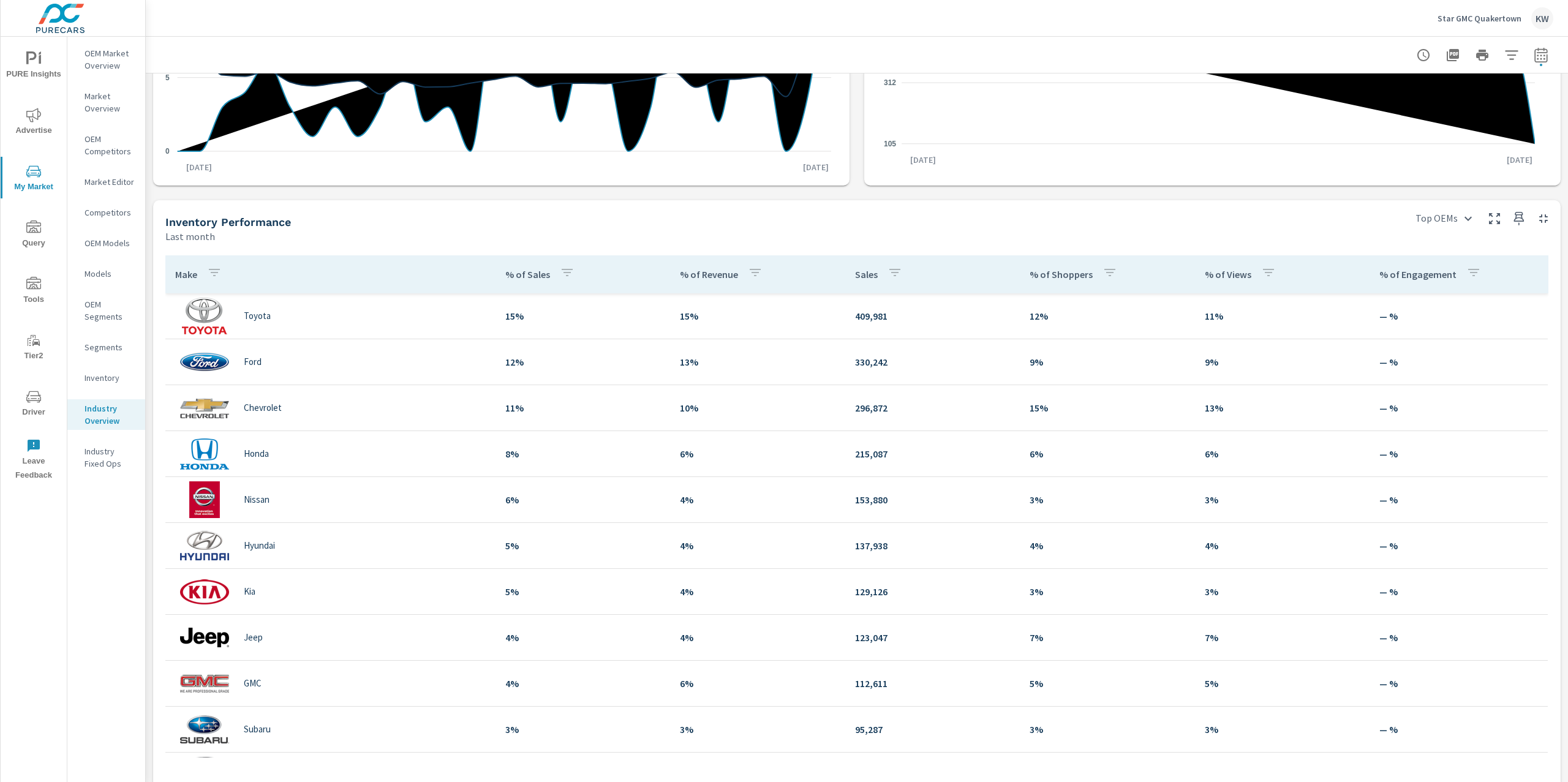
scroll to position [295, 0]
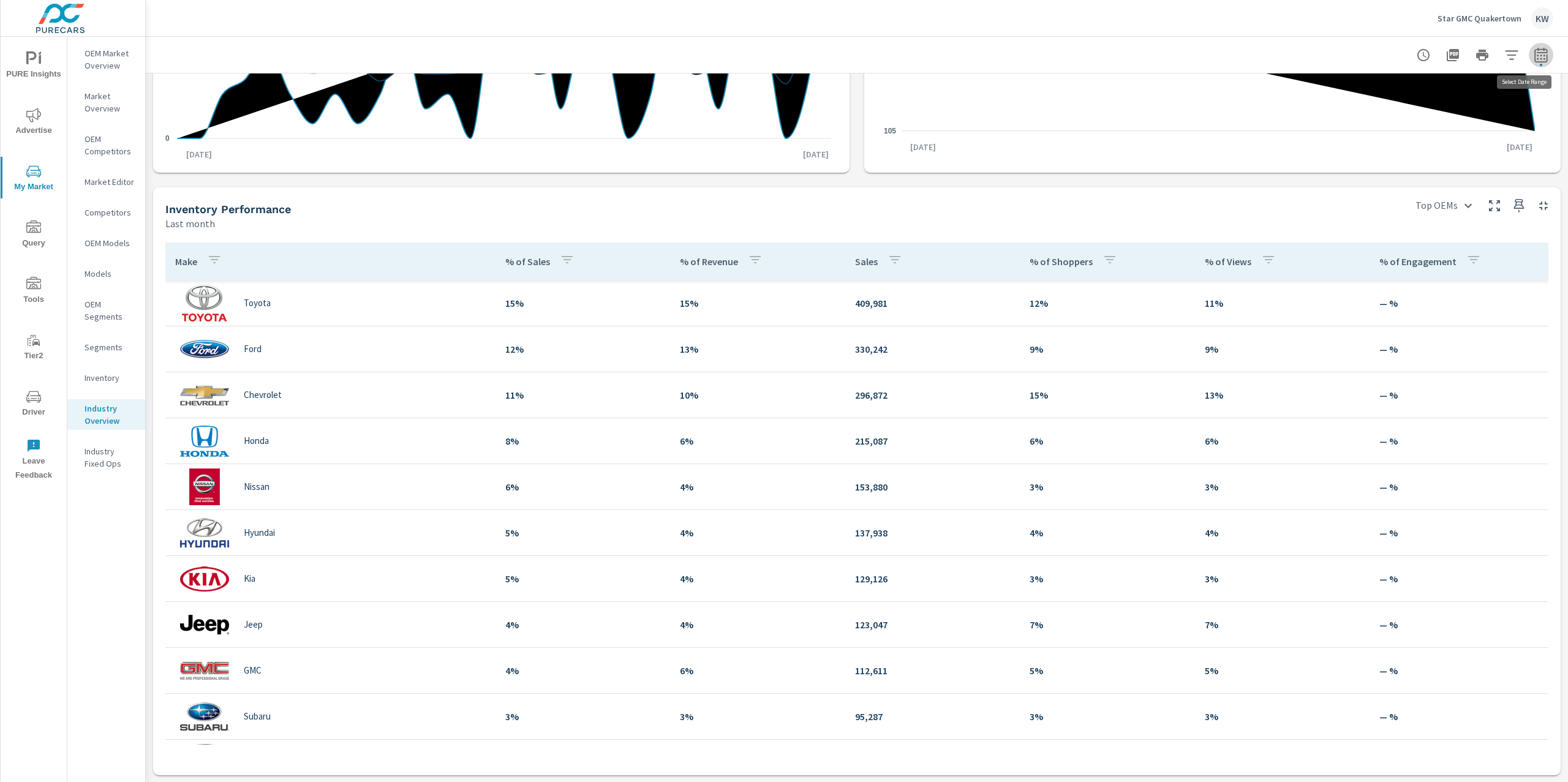
click at [1534, 61] on icon "button" at bounding box center [1540, 54] width 13 height 15
select select "Last month"
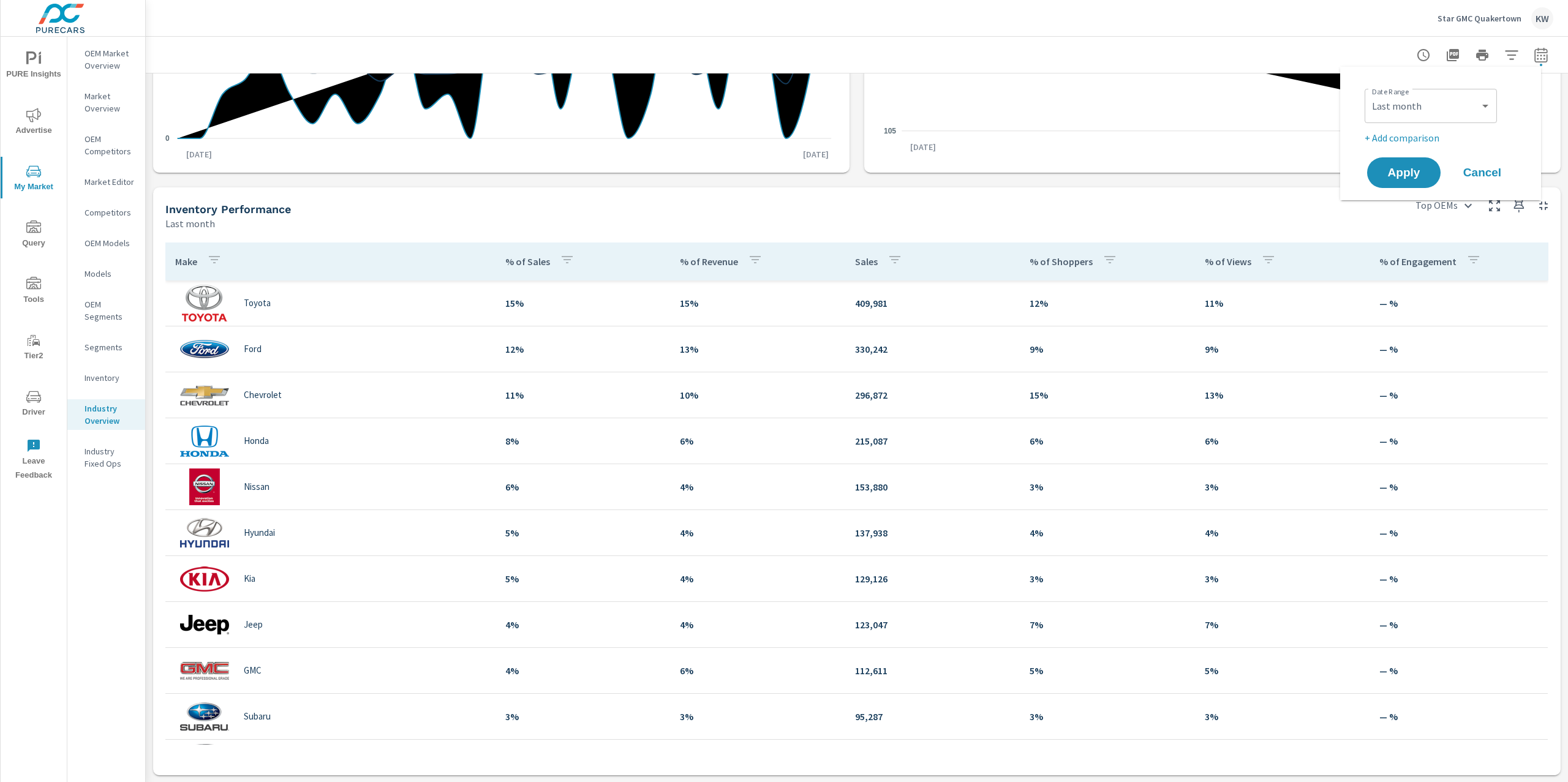
click at [1415, 142] on p "+ Add comparison" at bounding box center [1443, 137] width 157 height 15
select select "Previous period"
click at [1403, 207] on span "Apply" at bounding box center [1404, 207] width 50 height 12
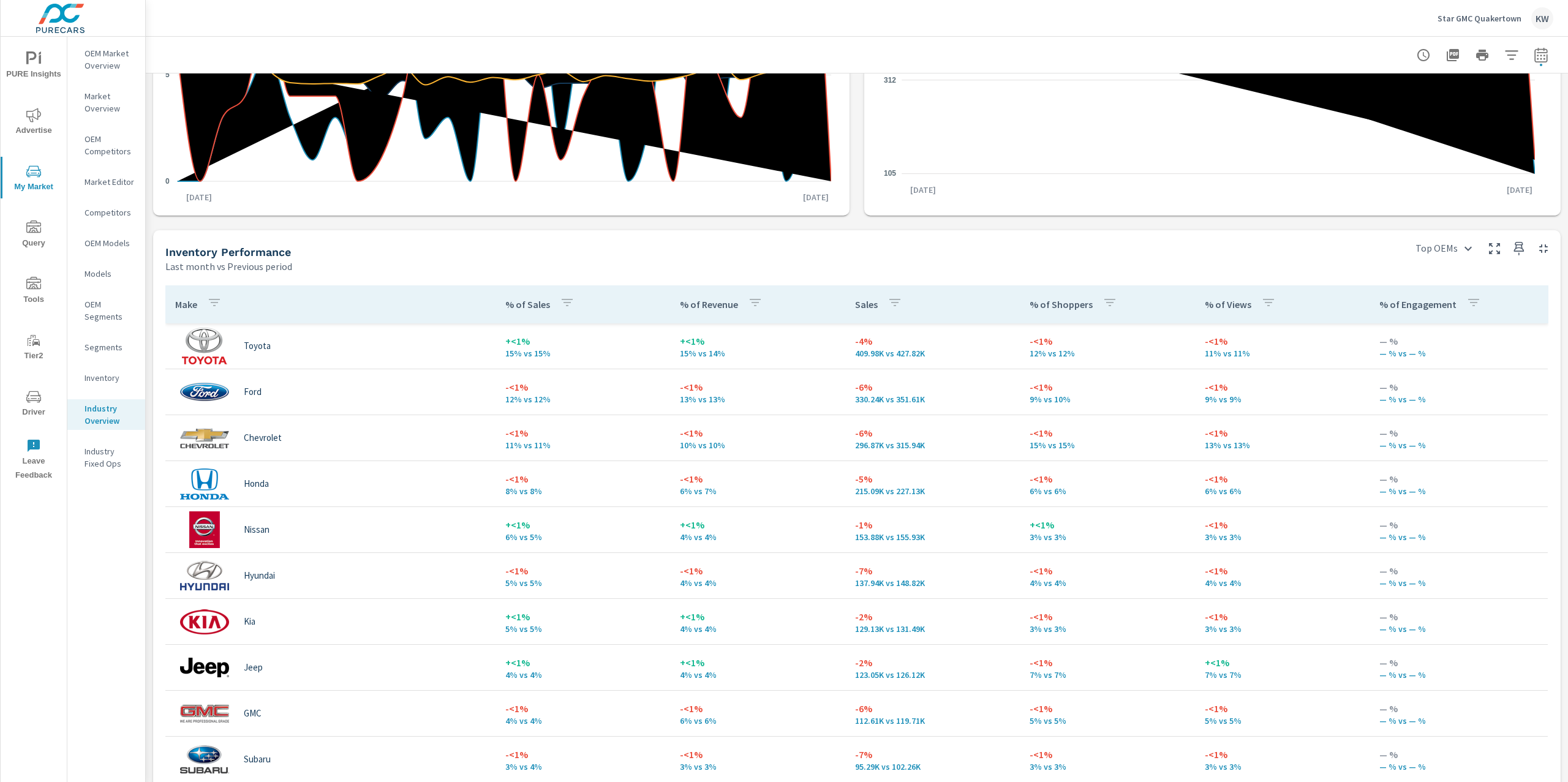
scroll to position [303, 0]
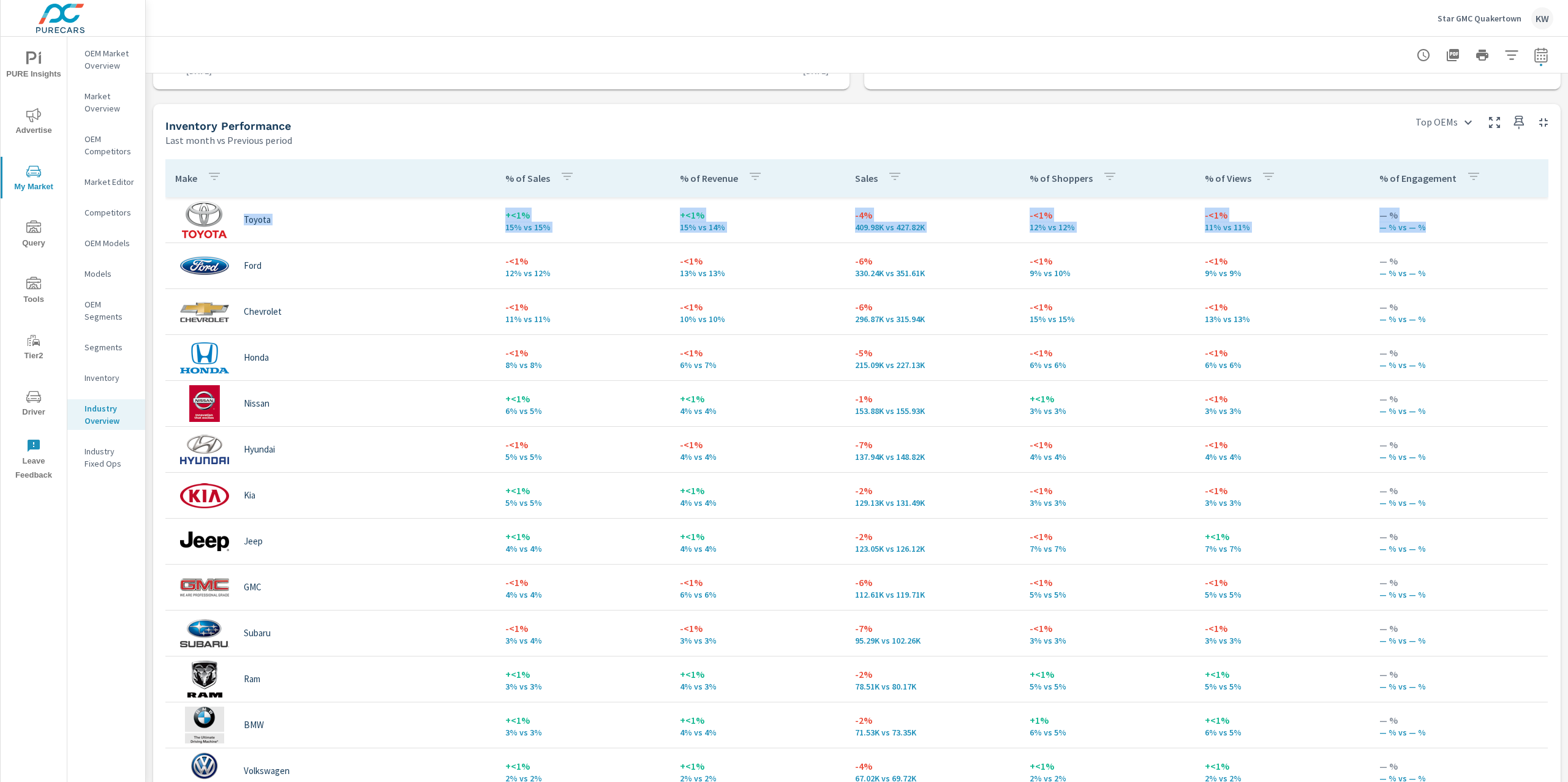
scroll to position [507, 0]
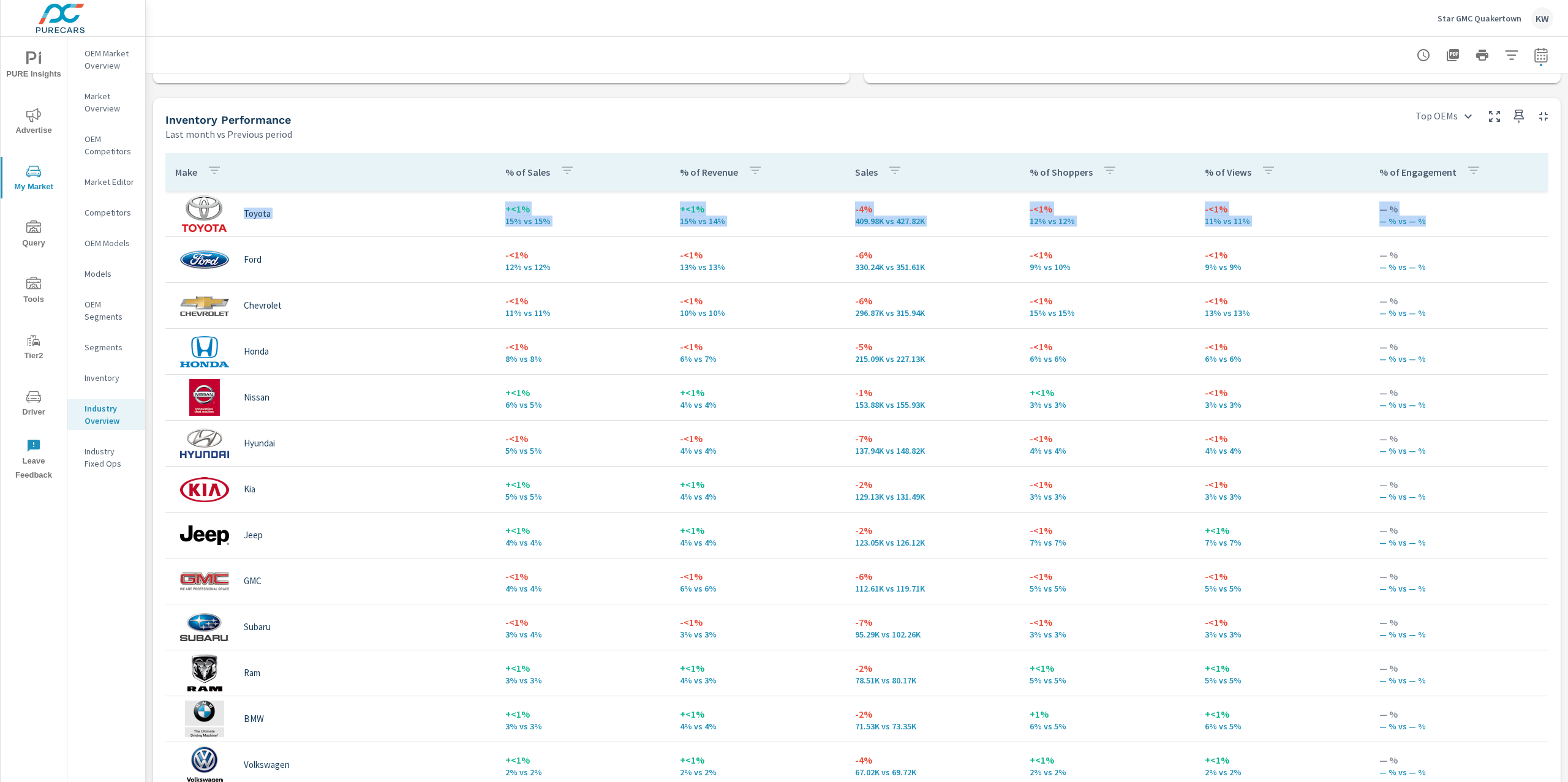
drag, startPoint x: 1567, startPoint y: 378, endPoint x: 1567, endPoint y: 492, distance: 114.0
click at [1567, 492] on div "Industry Overview Star GMC Quakertown Report date range: Sep 01, 2025 - Sep 30,…" at bounding box center [857, 409] width 1422 height 745
click at [1328, 146] on div "Make % of Sales % of Revenue Sales % of Shoppers % of Views % of Engagement Toy…" at bounding box center [856, 505] width 1397 height 719
click at [1505, 55] on icon "button" at bounding box center [1512, 55] width 15 height 15
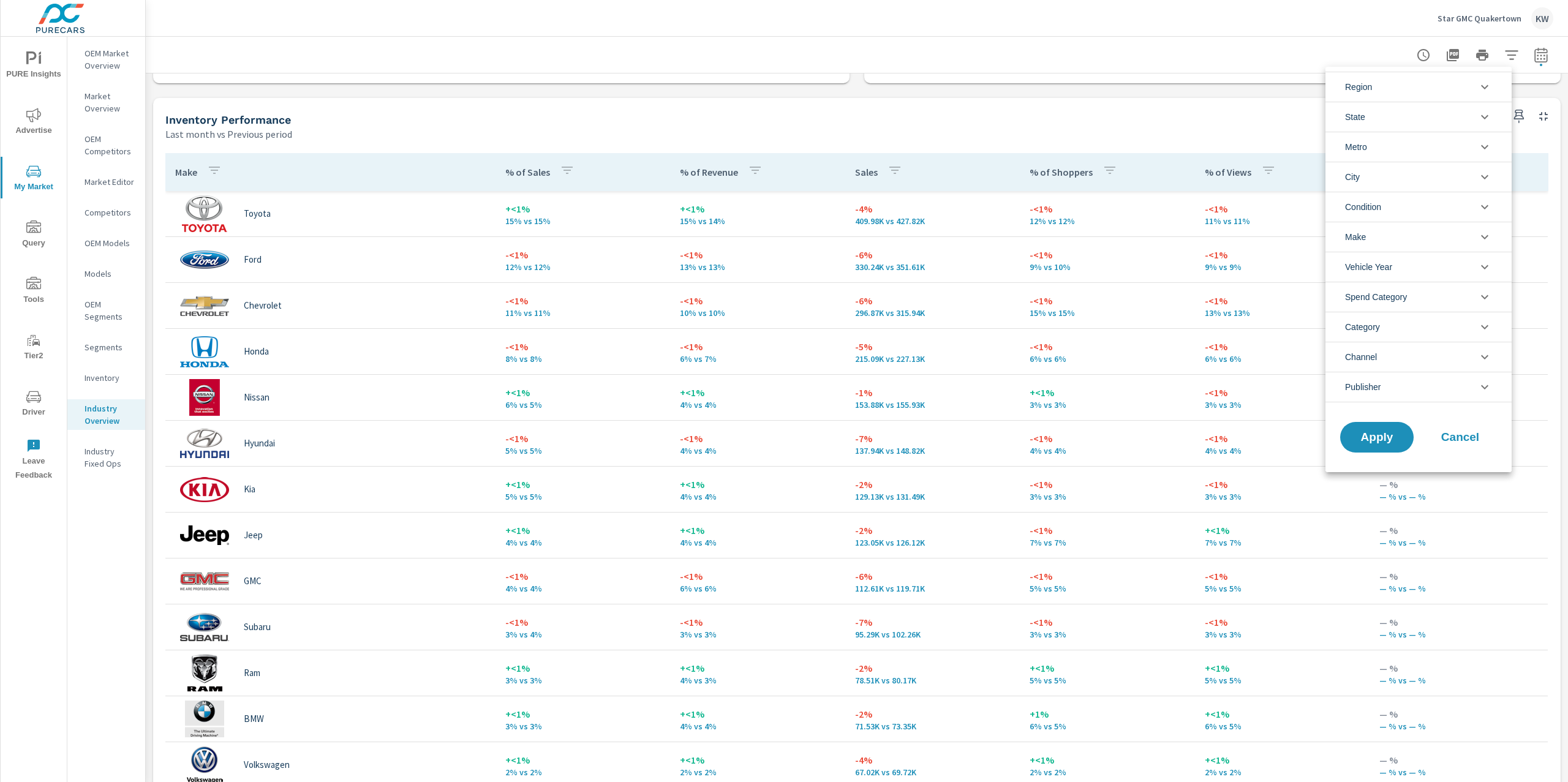
click at [1488, 211] on icon "filter options" at bounding box center [1485, 207] width 15 height 15
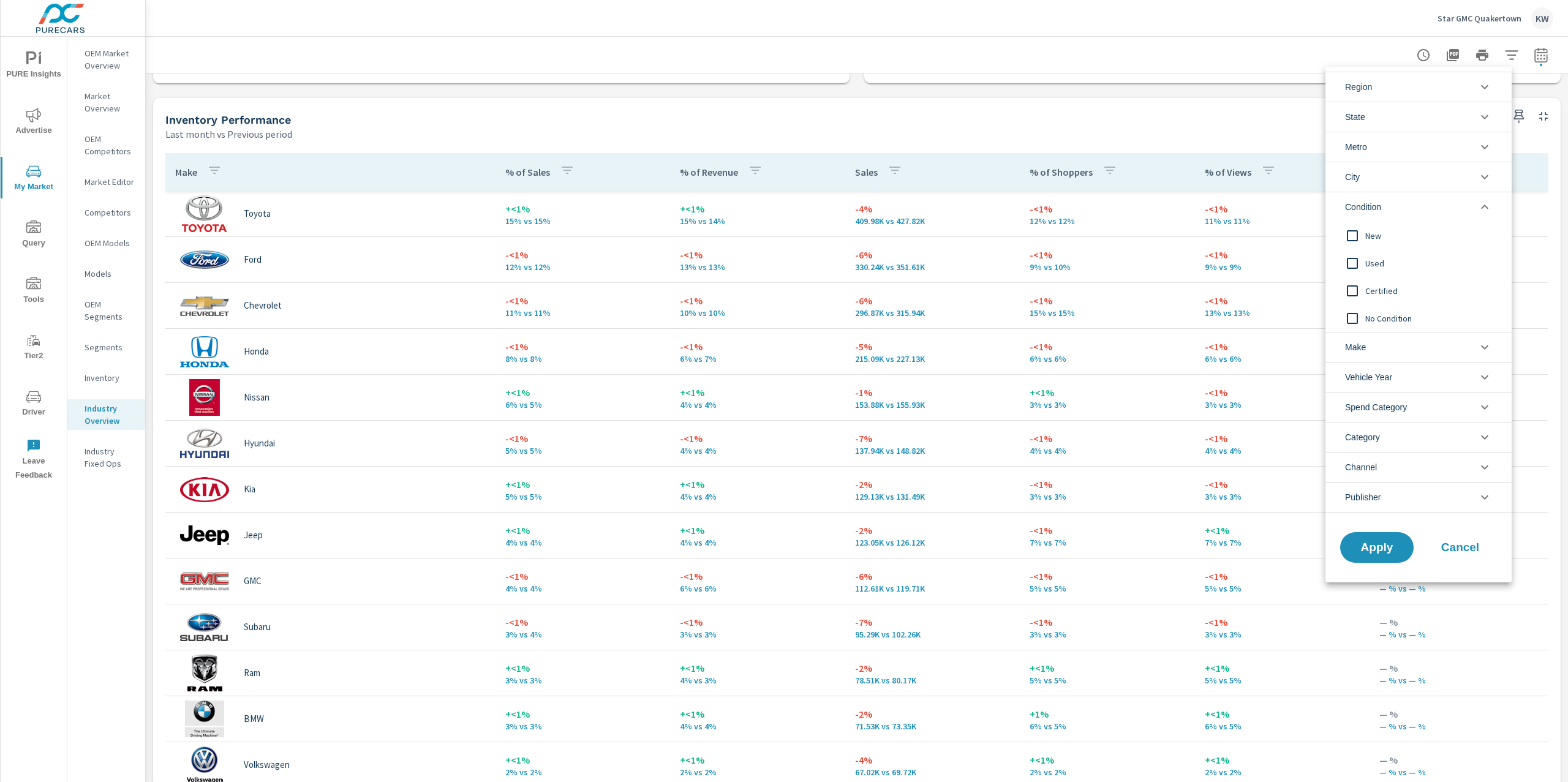
click at [1355, 239] on input "filter options" at bounding box center [1352, 236] width 26 height 26
click at [1377, 542] on span "Apply" at bounding box center [1376, 548] width 50 height 12
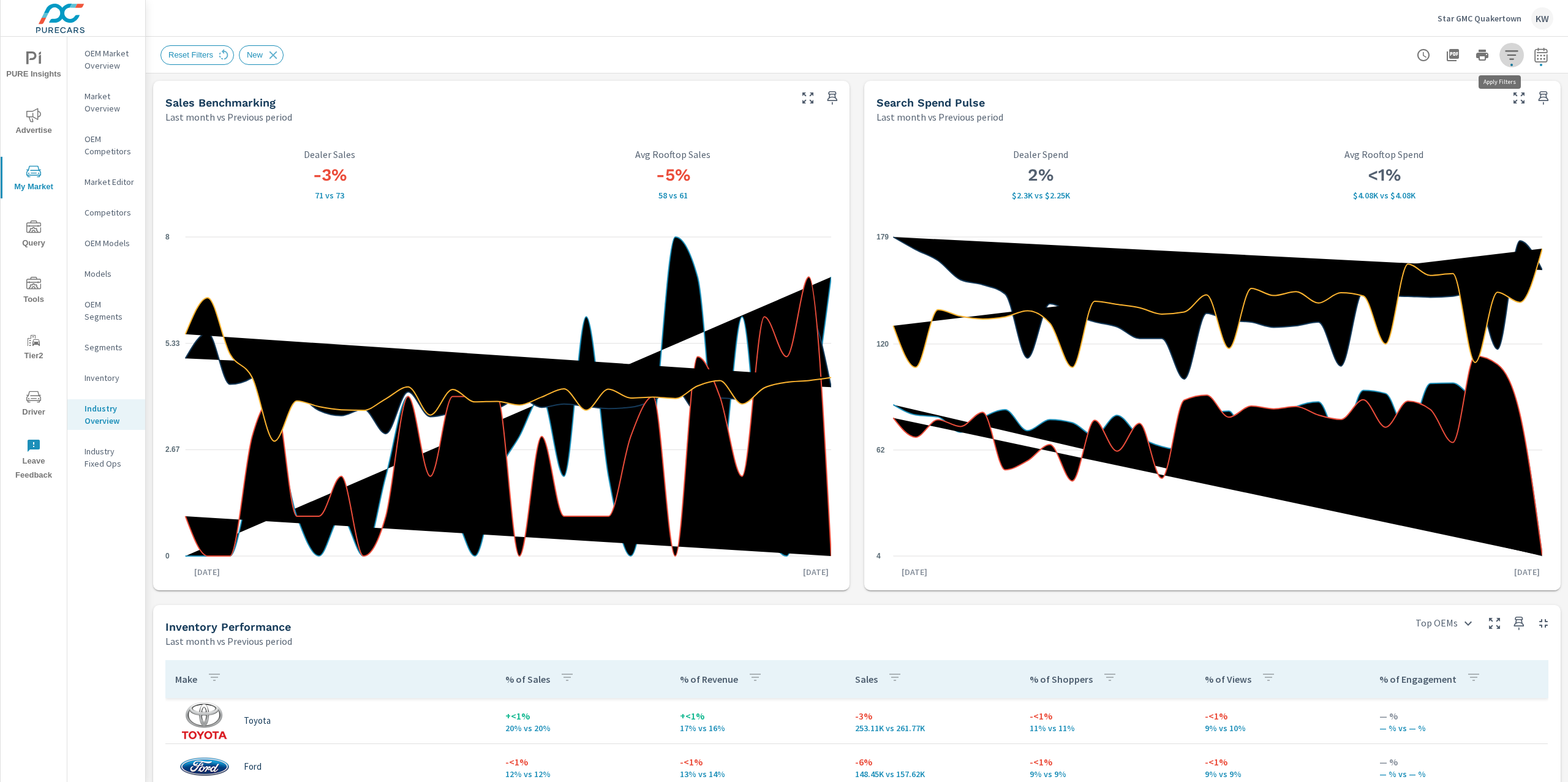
click at [1504, 56] on icon "button" at bounding box center [1512, 55] width 15 height 15
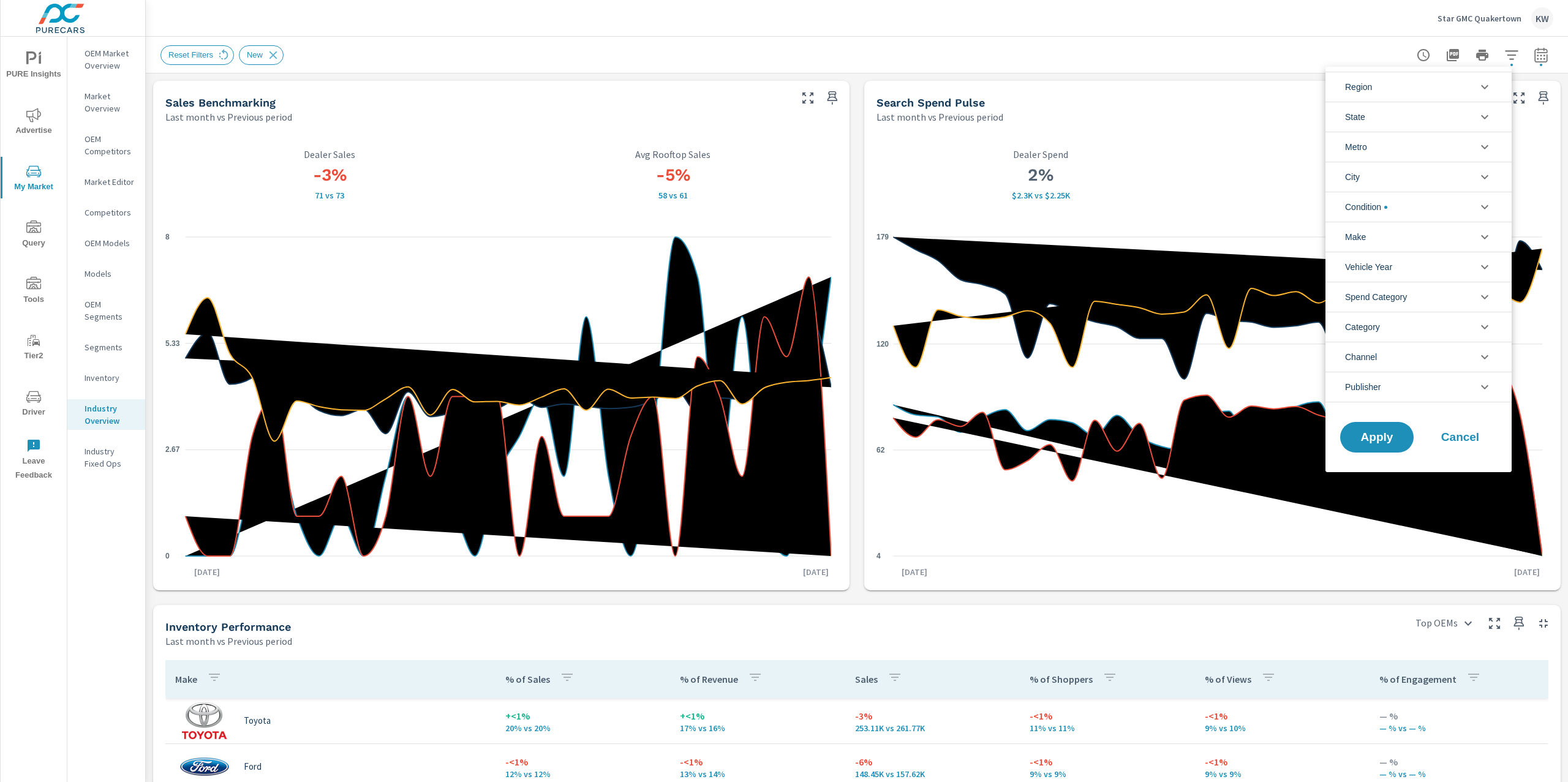
click at [1490, 147] on icon "filter options" at bounding box center [1485, 147] width 15 height 15
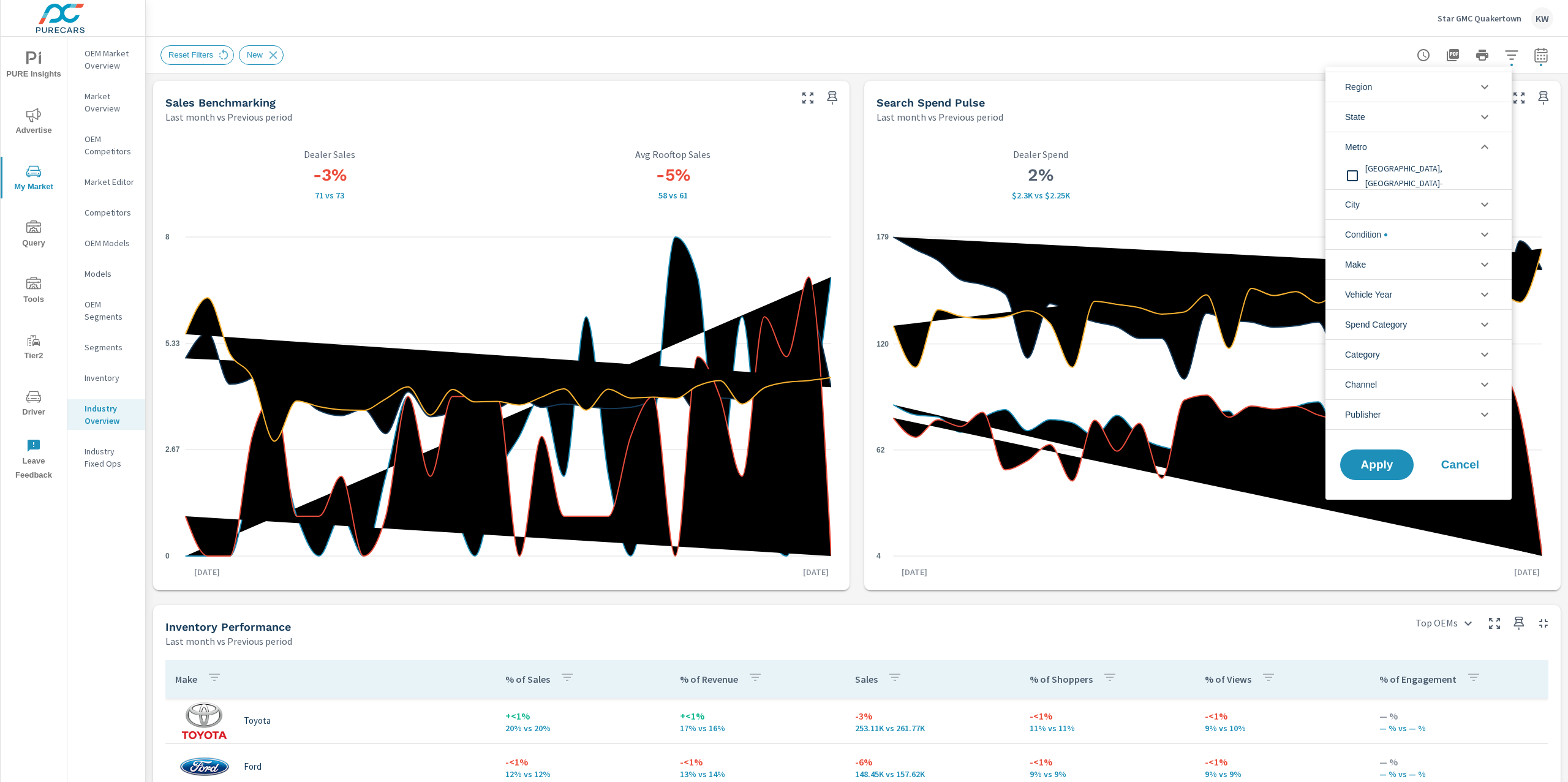
click at [1485, 89] on icon "filter options" at bounding box center [1485, 87] width 15 height 15
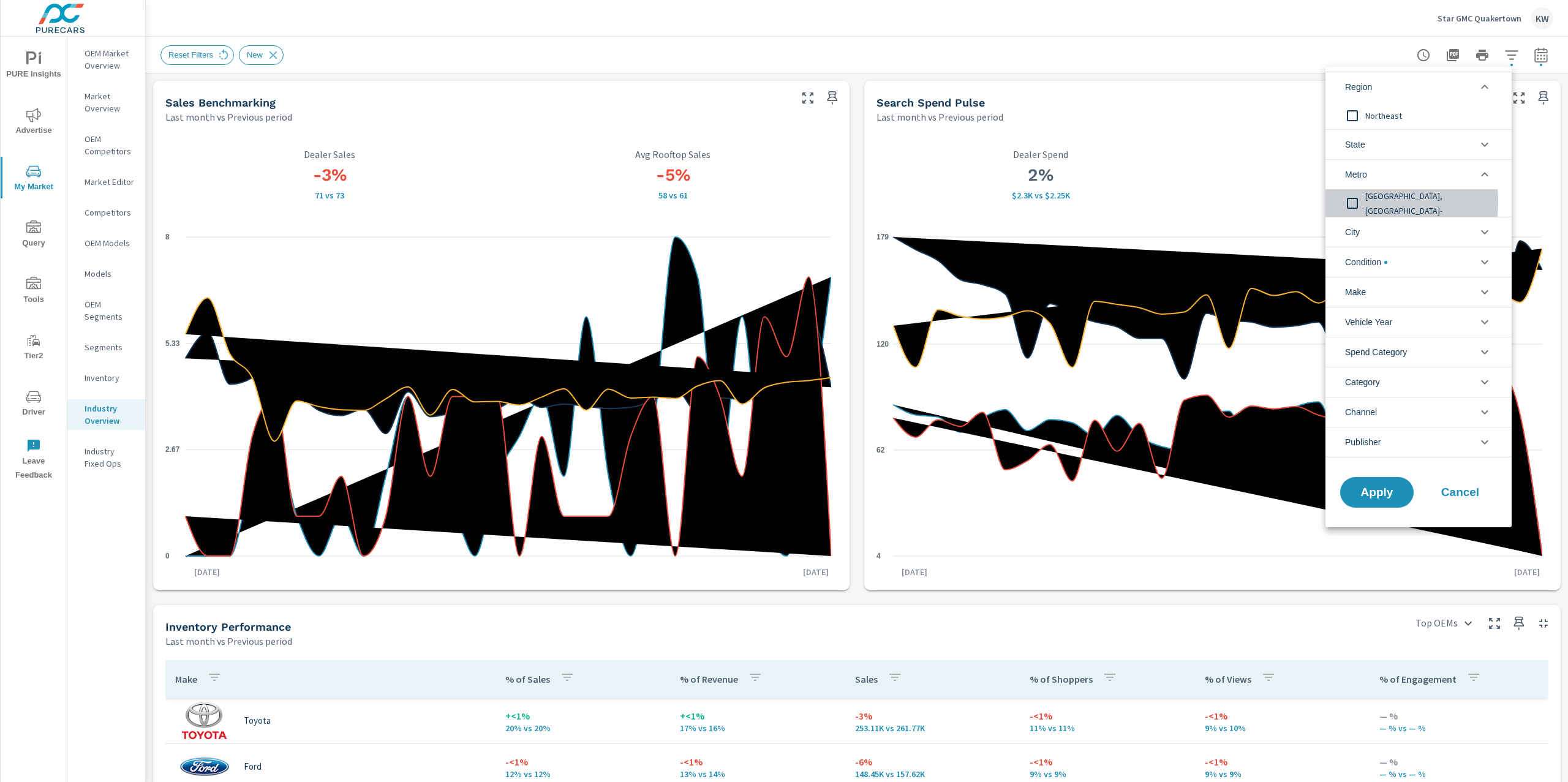
click at [1353, 203] on input "filter options" at bounding box center [1352, 204] width 26 height 26
click at [1378, 504] on button "Apply" at bounding box center [1377, 492] width 76 height 32
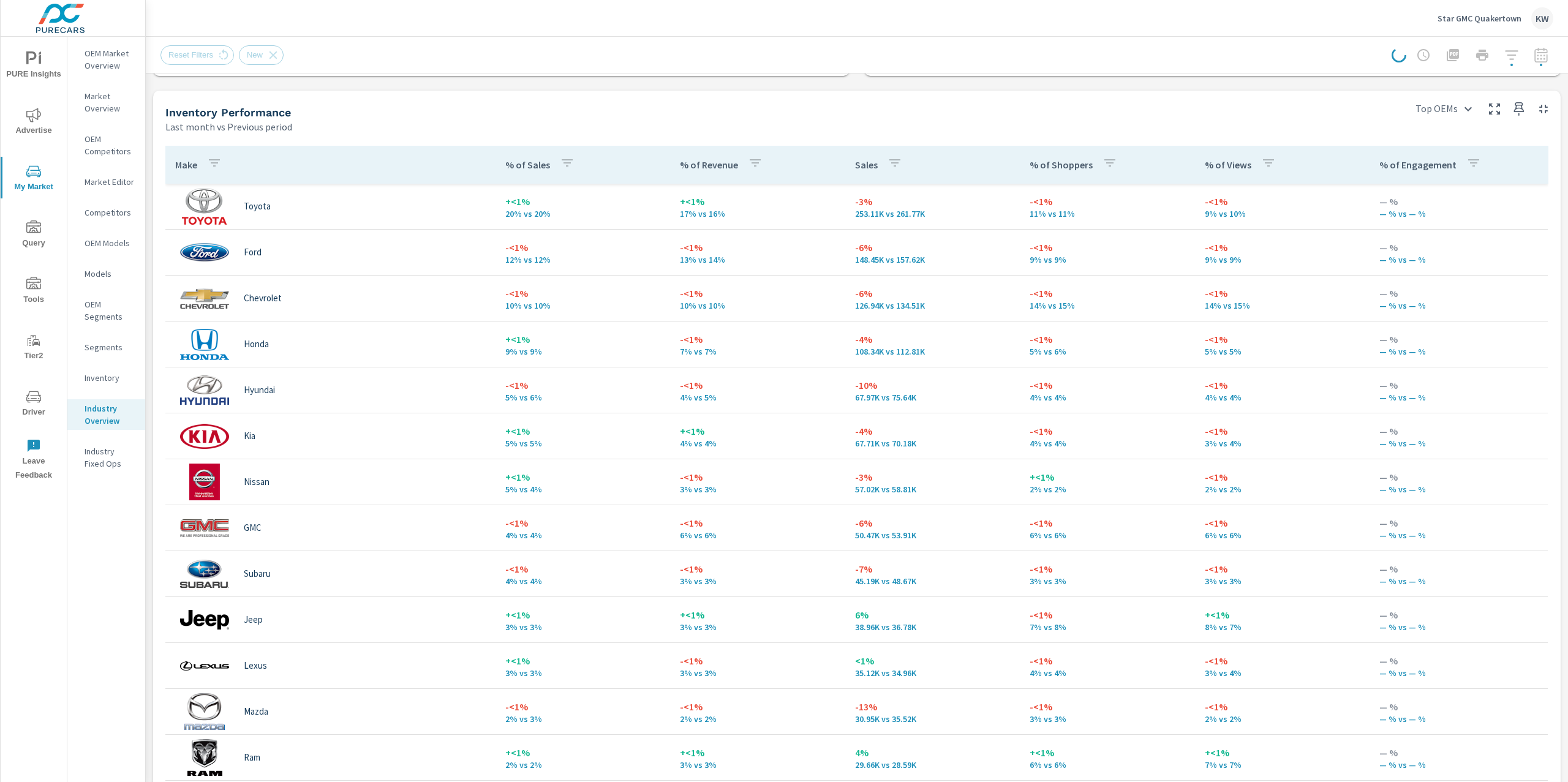
scroll to position [511, 0]
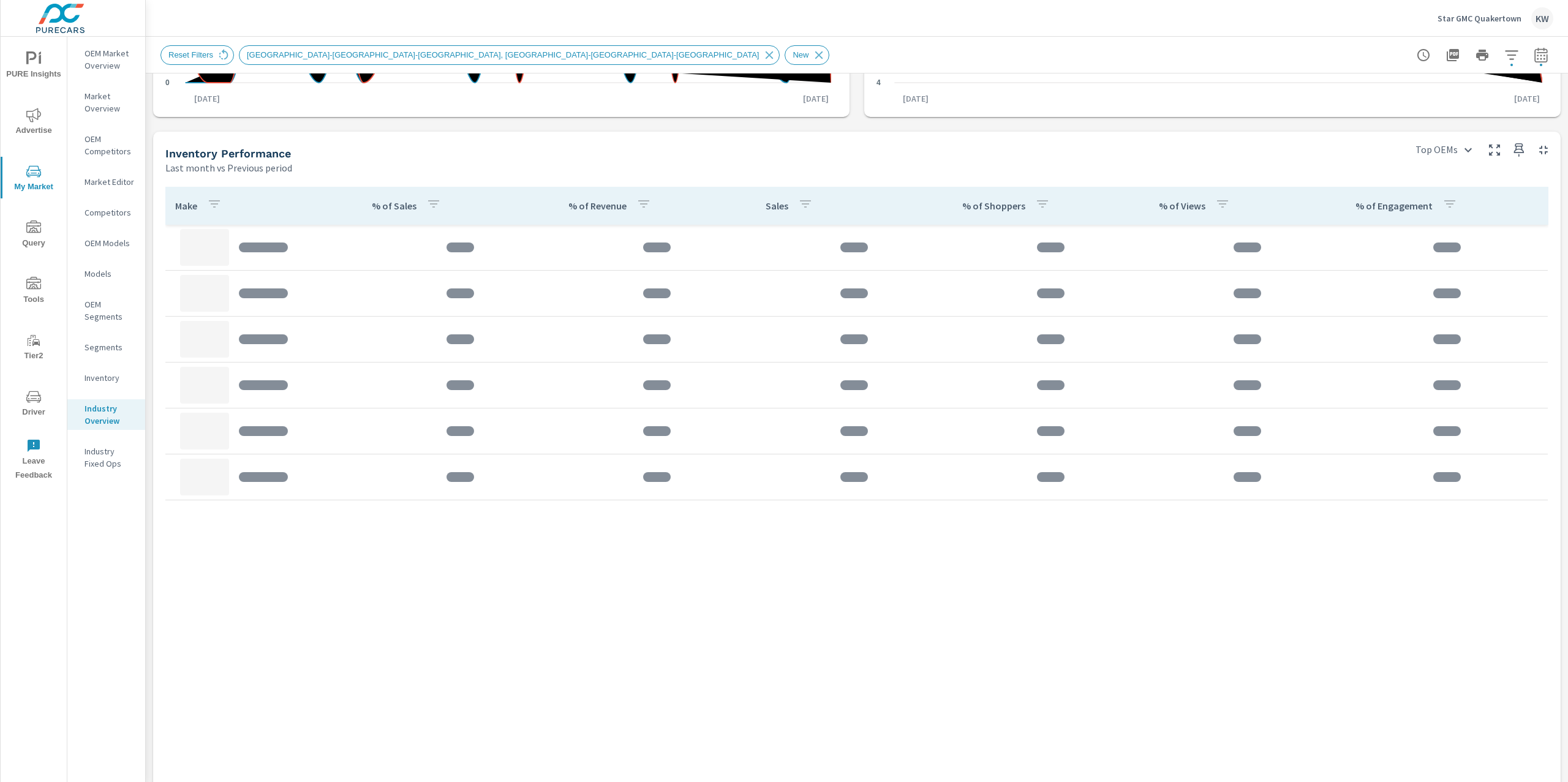
scroll to position [531, 0]
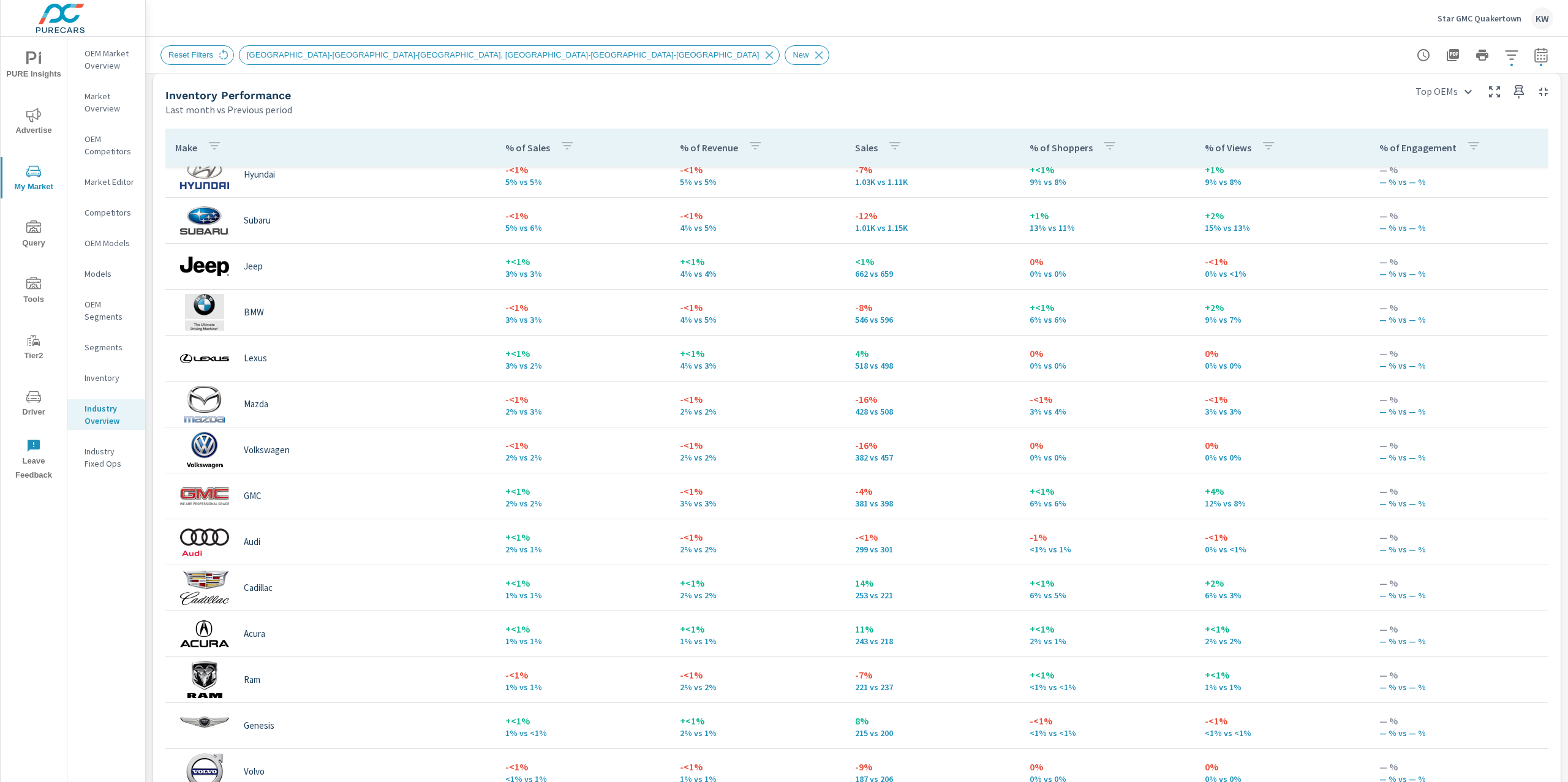
scroll to position [292, 0]
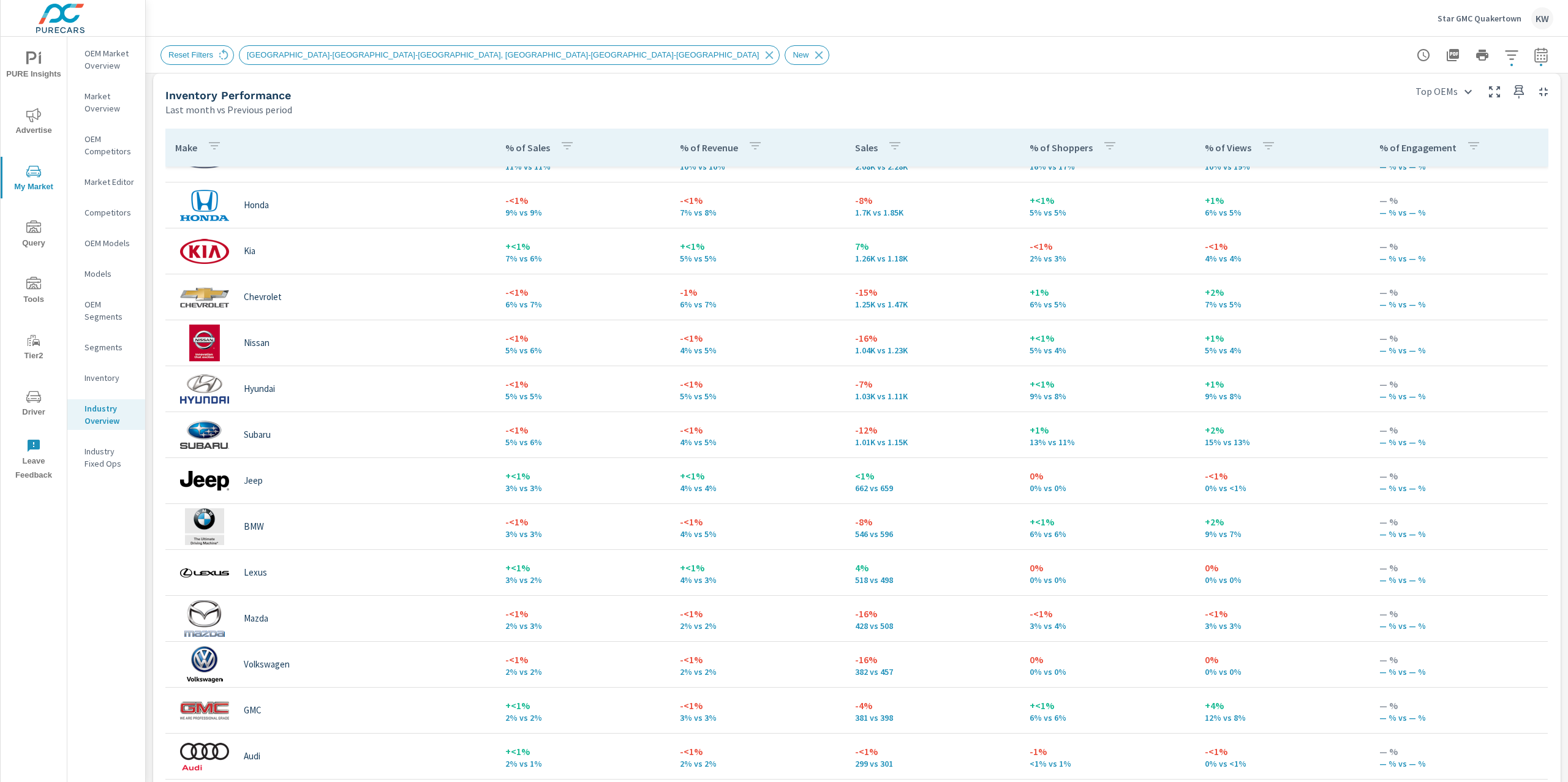
scroll to position [72, 0]
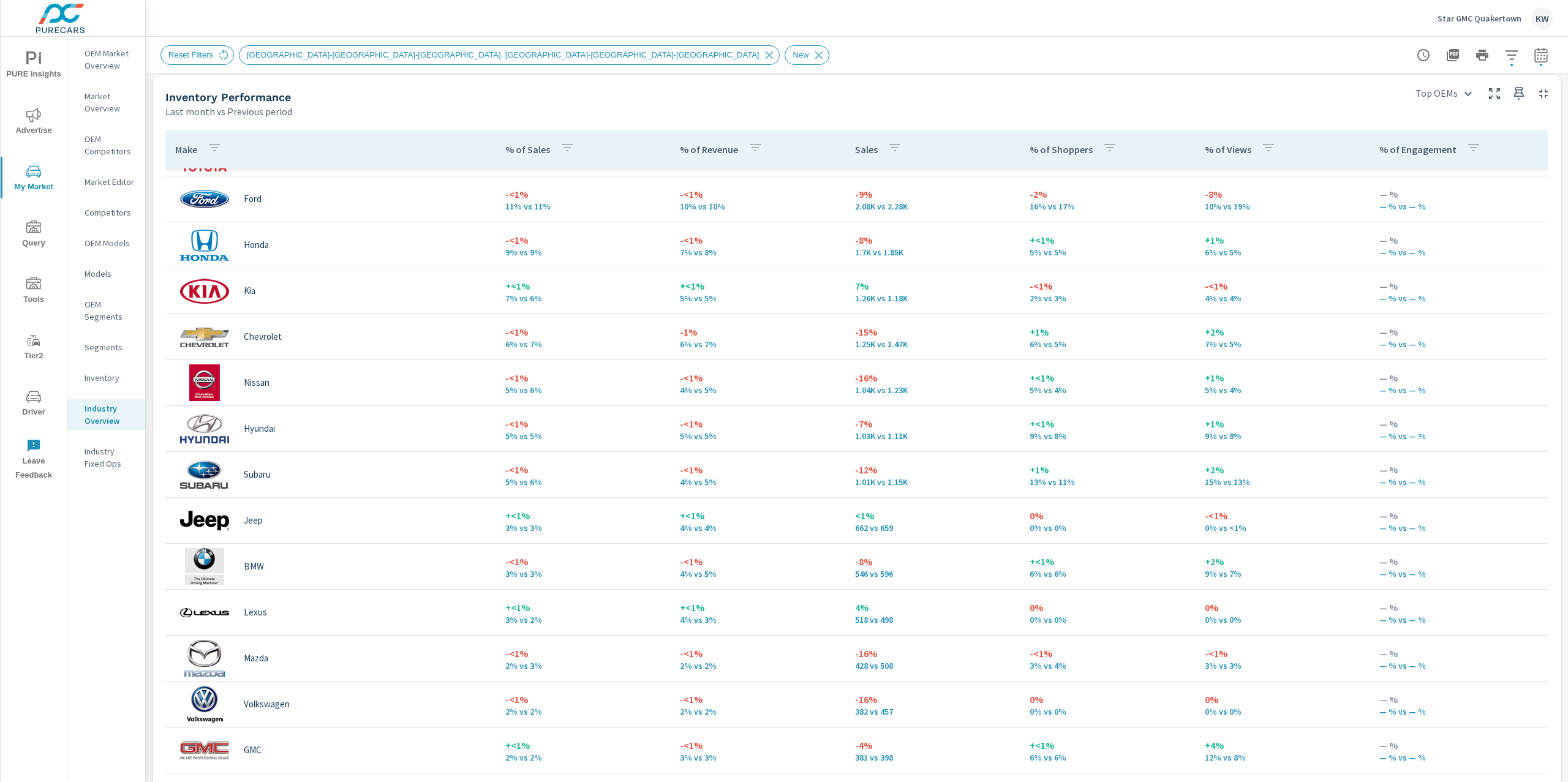
scroll to position [527, 0]
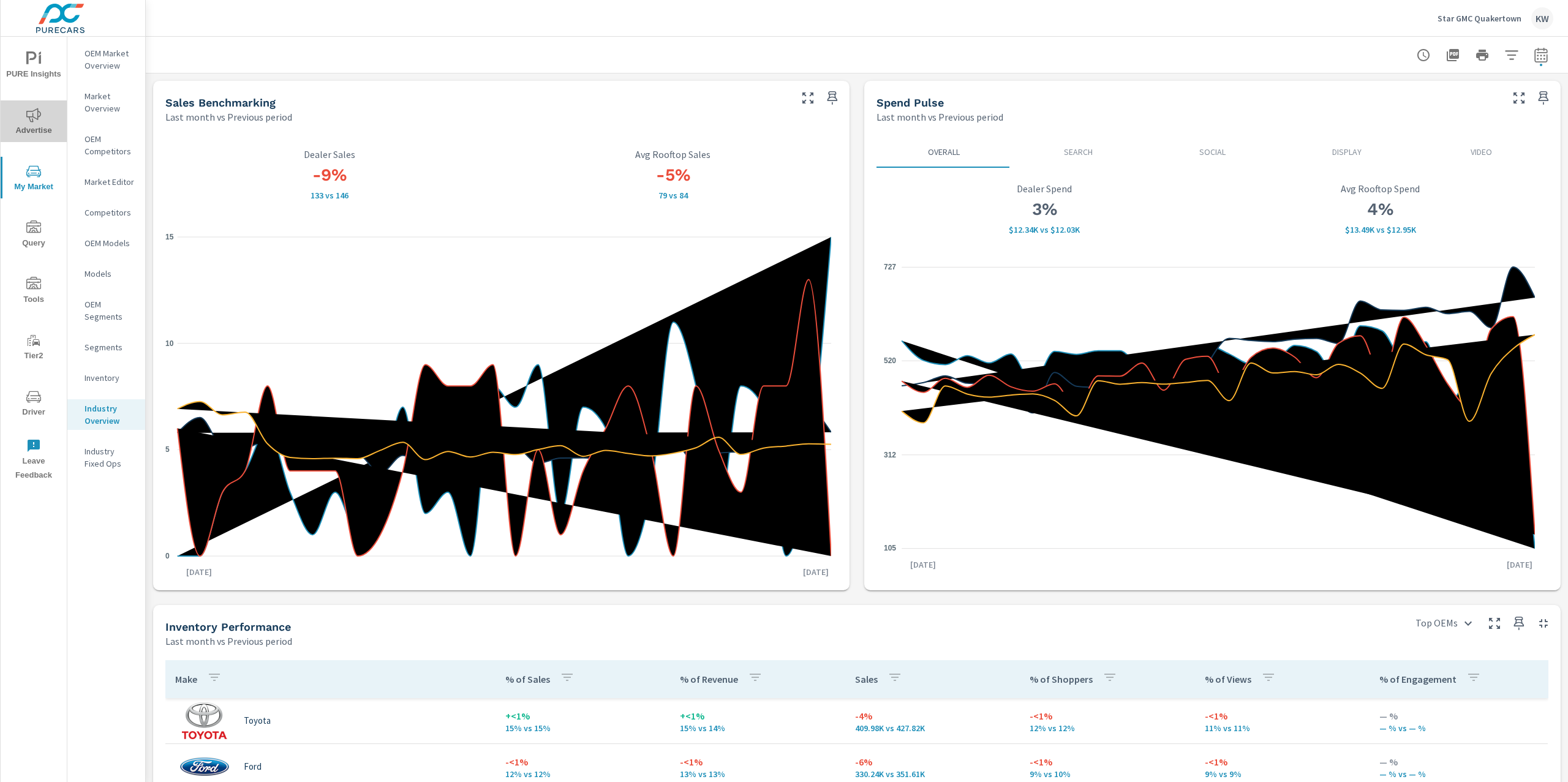
click at [37, 116] on icon "nav menu" at bounding box center [34, 115] width 15 height 15
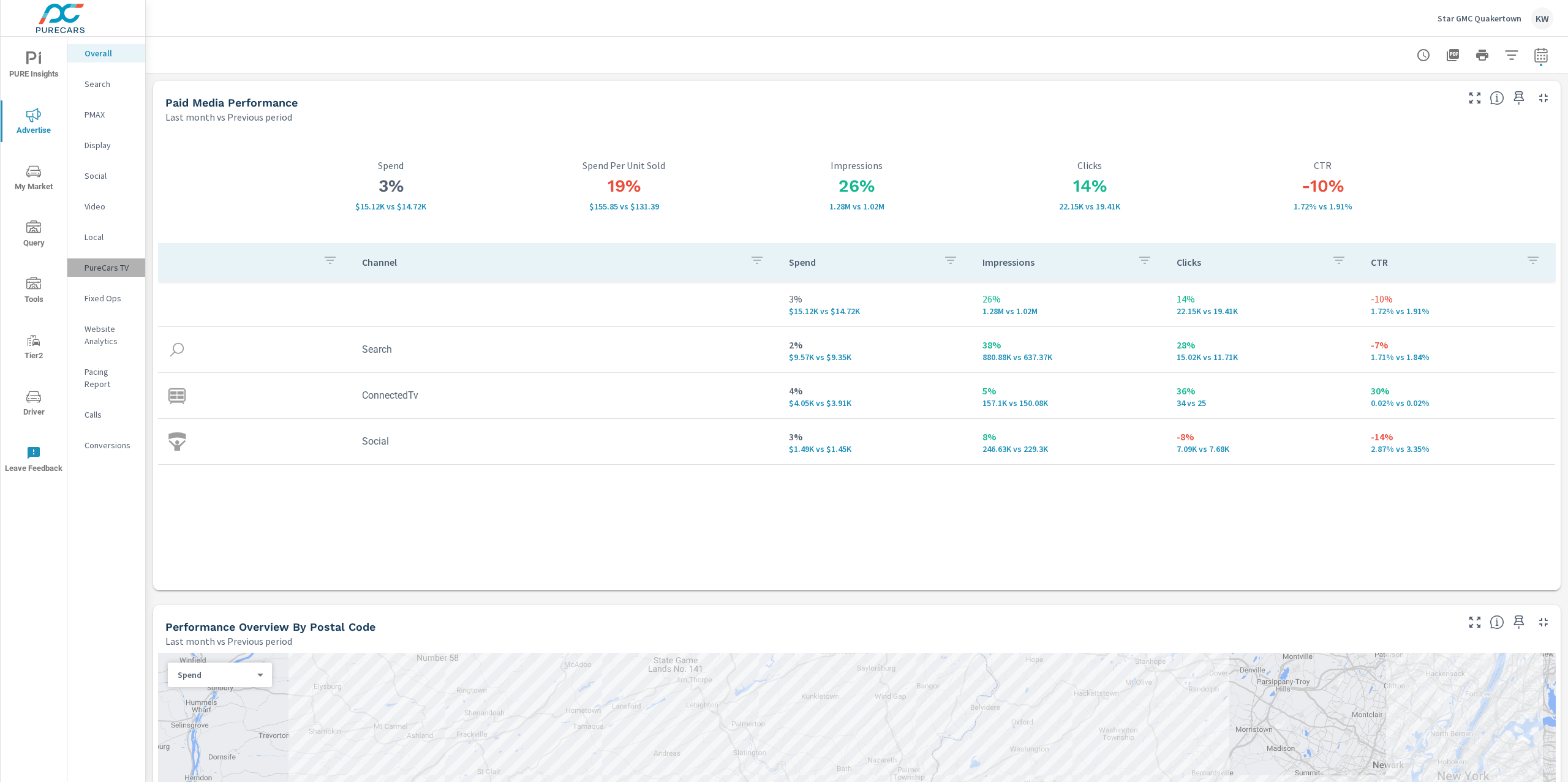
click at [102, 267] on p "PureCars TV" at bounding box center [110, 267] width 51 height 12
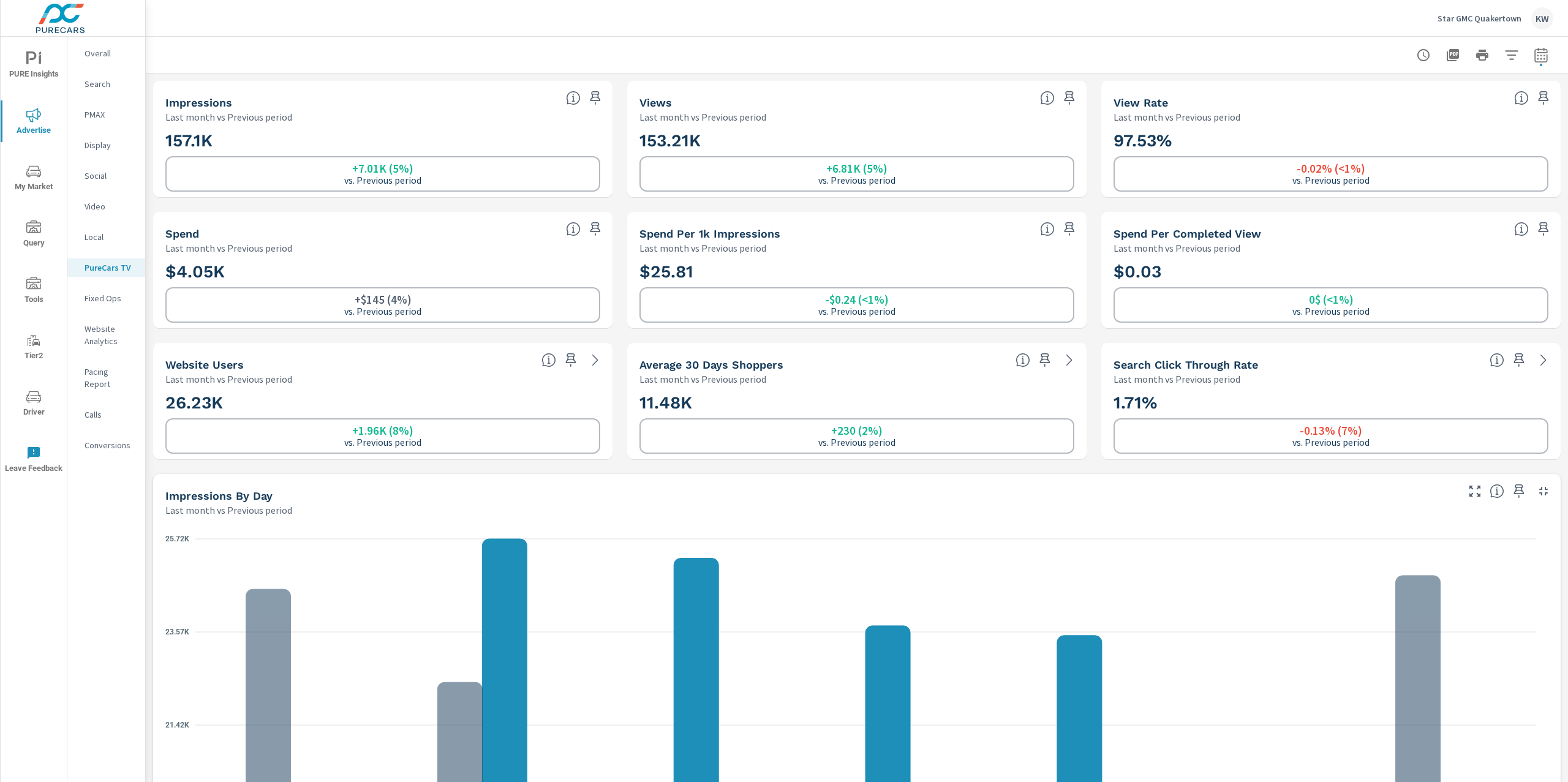
click at [1534, 61] on icon "button" at bounding box center [1540, 54] width 13 height 15
select select "Last month"
select select "Previous period"
click at [1510, 160] on icon "button" at bounding box center [1512, 159] width 15 height 15
click at [1407, 172] on span "Apply" at bounding box center [1404, 172] width 50 height 12
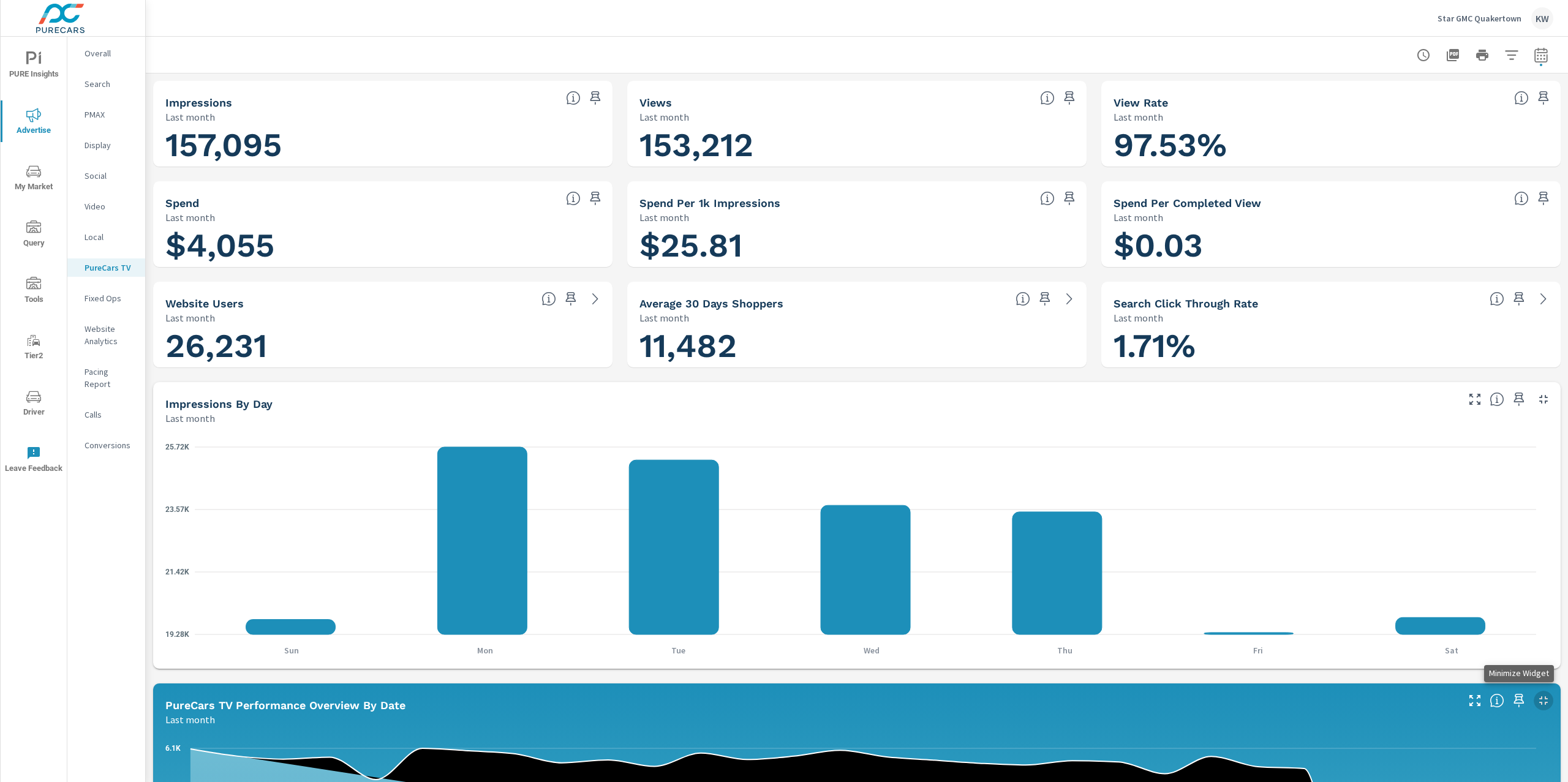
click at [1536, 697] on icon "button" at bounding box center [1543, 701] width 15 height 15
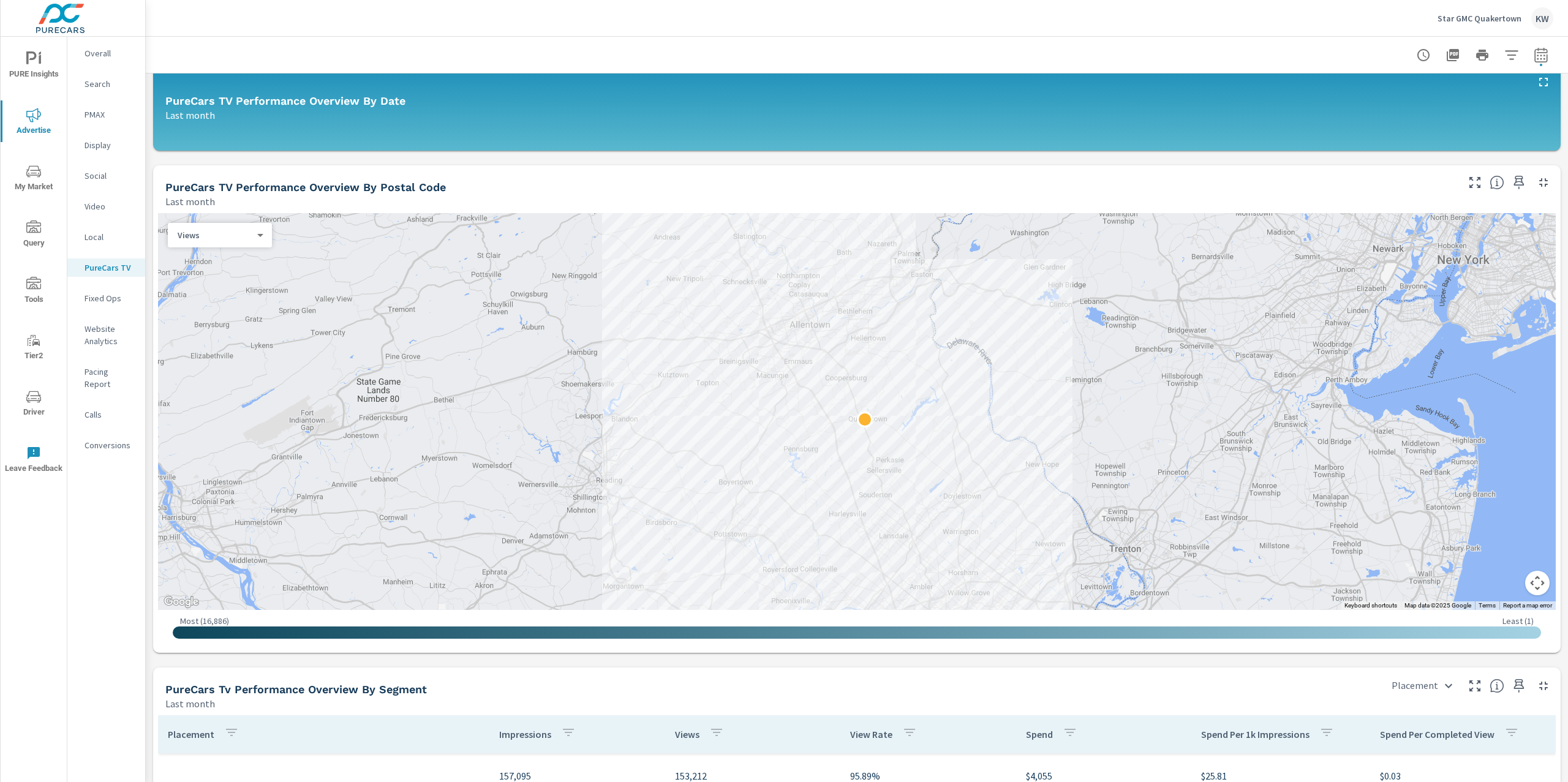
scroll to position [671, 0]
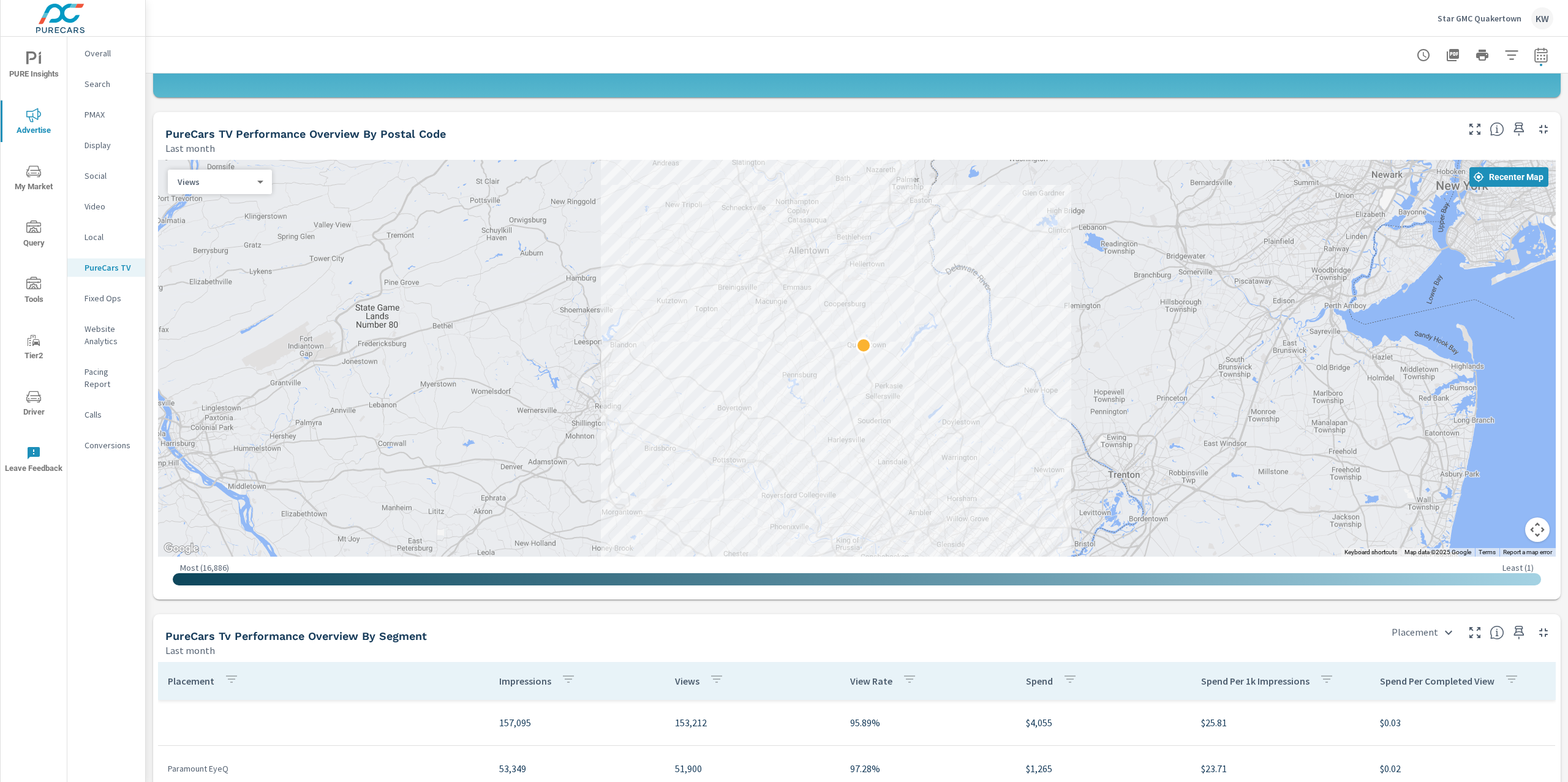
drag, startPoint x: 502, startPoint y: 346, endPoint x: 500, endPoint y: 324, distance: 22.1
click at [500, 324] on div at bounding box center [856, 358] width 1397 height 397
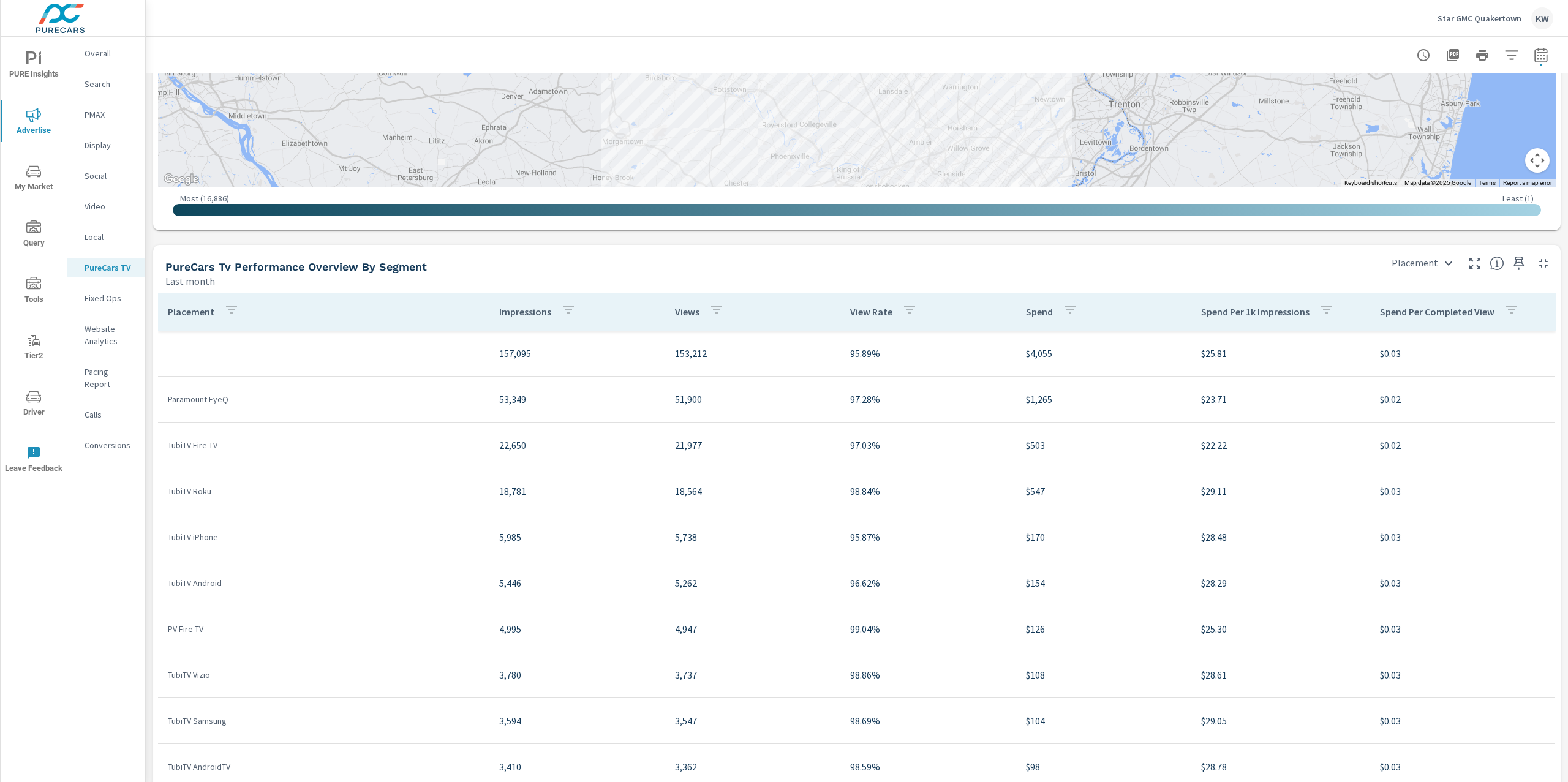
scroll to position [1098, 0]
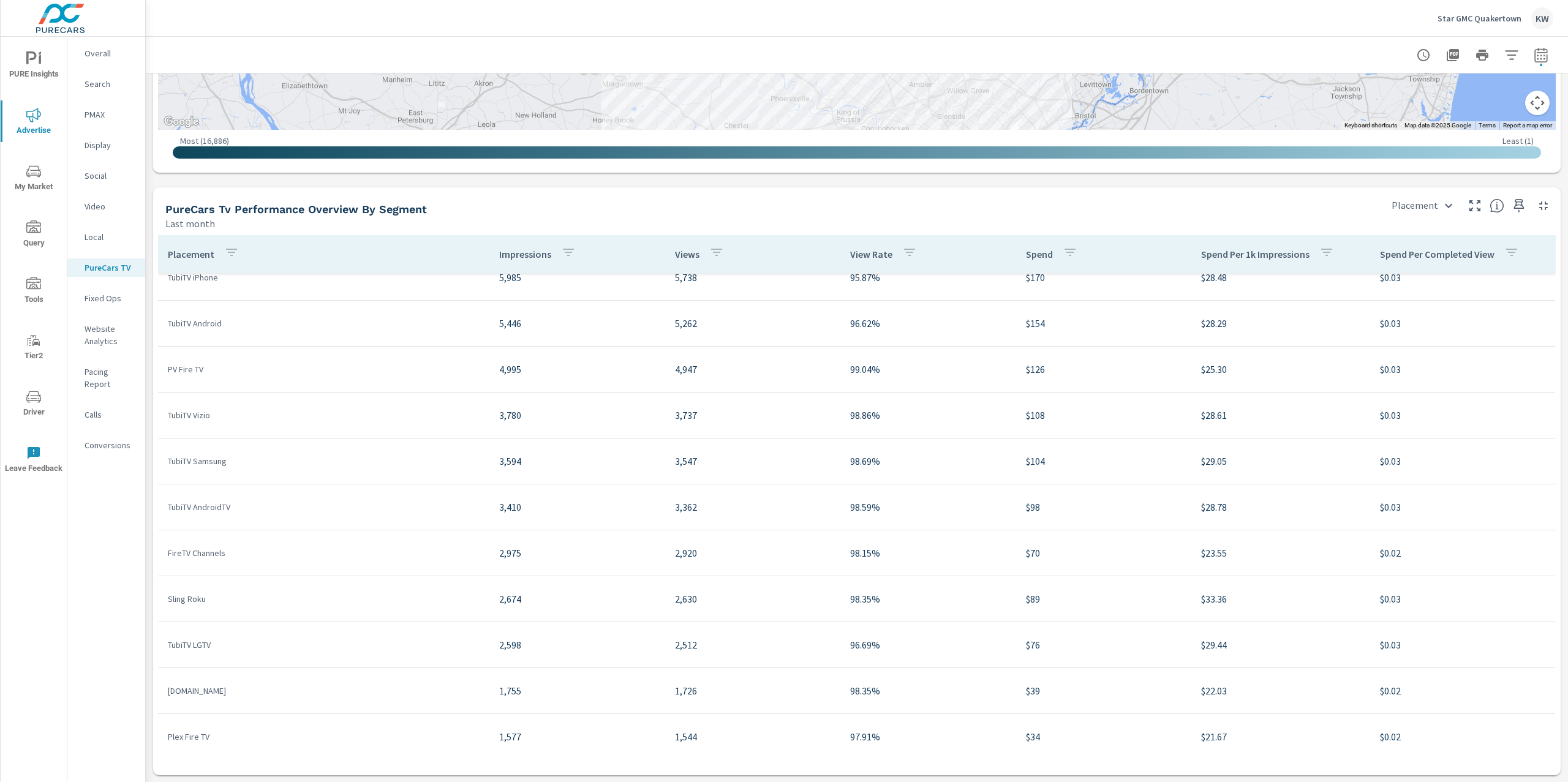
scroll to position [444, 0]
